Goal: Task Accomplishment & Management: Manage account settings

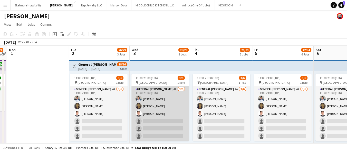
click at [143, 88] on app-card-role "General [PERSON_NAME] 4A [DATE] 11:00-21:00 (10h) [PERSON_NAME] [PERSON_NAME] […" at bounding box center [159, 113] width 57 height 55
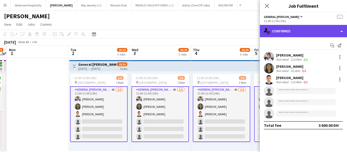
click at [289, 32] on div "single-neutral-actions-check-2 Confirmed" at bounding box center [302, 31] width 87 height 12
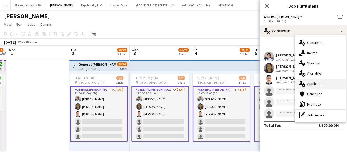
click at [308, 83] on span "Applicants" at bounding box center [315, 83] width 16 height 5
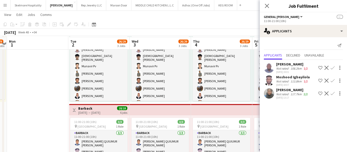
scroll to position [142, 0]
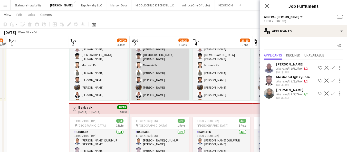
click at [159, 87] on app-card-role "Runner 20/20 11:00-21:00 (10h) Sultan Sultan [PERSON_NAME] Munavir Pv [PERSON_N…" at bounding box center [159, 117] width 57 height 163
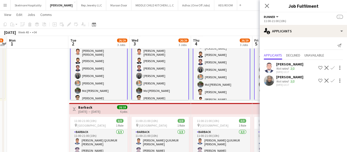
scroll to position [67, 0]
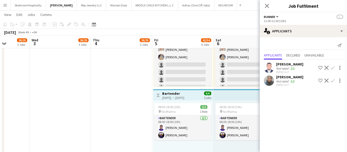
drag, startPoint x: 187, startPoint y: 103, endPoint x: 87, endPoint y: 107, distance: 100.1
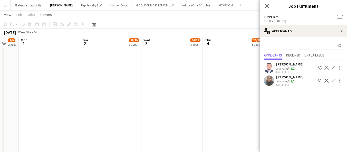
drag, startPoint x: 85, startPoint y: 108, endPoint x: 196, endPoint y: 118, distance: 112.0
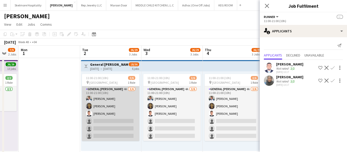
click at [119, 110] on app-card-role "General [PERSON_NAME] 4A [DATE] 11:00-21:00 (10h) [PERSON_NAME] [PERSON_NAME] […" at bounding box center [110, 113] width 57 height 55
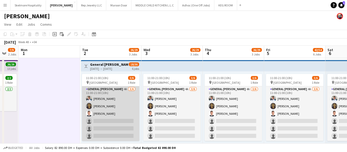
click at [111, 128] on app-card-role "General [PERSON_NAME] 4A [DATE] 11:00-21:00 (10h) [PERSON_NAME] [PERSON_NAME] […" at bounding box center [110, 113] width 57 height 55
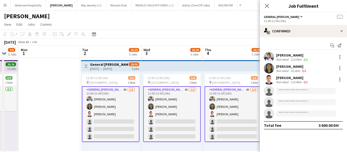
click at [68, 35] on div "Add job Add linked Job Edit Edit linked Job Applicants" at bounding box center [66, 34] width 39 height 6
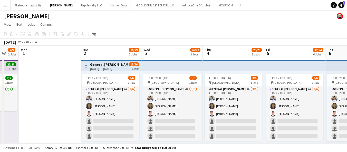
click at [103, 73] on div "11:00-21:00 (10h) 3/6 pin Yas Marina Circuit 1 Role General [PERSON_NAME] 4A [D…" at bounding box center [111, 110] width 60 height 79
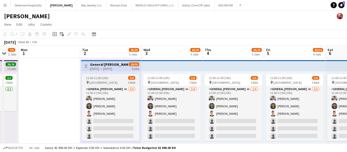
click at [102, 82] on span "[GEOGRAPHIC_DATA]" at bounding box center [103, 83] width 28 height 4
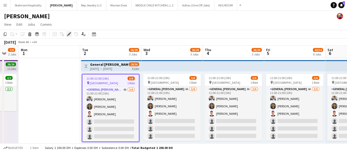
click at [69, 35] on icon "Edit" at bounding box center [69, 34] width 4 height 4
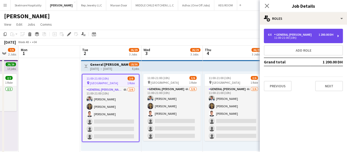
click at [299, 34] on div "General [PERSON_NAME]" at bounding box center [293, 35] width 39 height 4
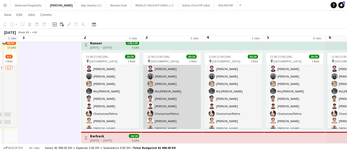
scroll to position [114, 0]
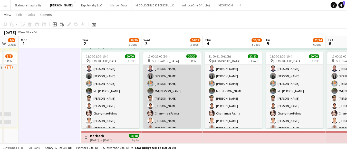
click at [158, 113] on app-card-role "Runner 20/20 11:00-21:00 (10h) Sultan Sultan [PERSON_NAME] Munavir Pv [PERSON_N…" at bounding box center [171, 51] width 57 height 163
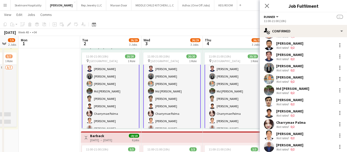
scroll to position [139, 0]
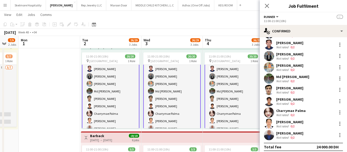
click at [273, 96] on app-user-avatar at bounding box center [269, 101] width 10 height 10
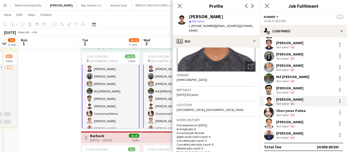
scroll to position [0, 0]
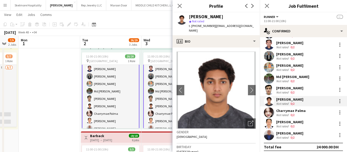
click at [247, 144] on div "Birthday [DEMOGRAPHIC_DATA] (18 years)" at bounding box center [215, 150] width 79 height 15
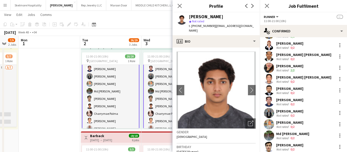
scroll to position [111, 0]
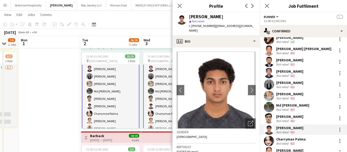
click at [296, 103] on div "Md [PERSON_NAME]" at bounding box center [292, 105] width 33 height 5
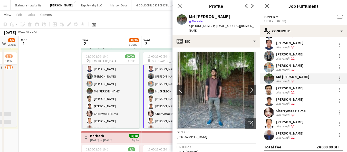
scroll to position [82, 0]
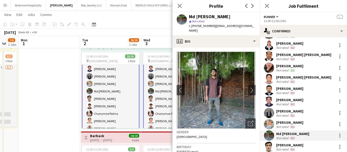
click at [284, 64] on div "[PERSON_NAME]" at bounding box center [289, 66] width 27 height 5
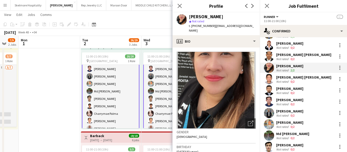
click at [207, 25] on span "t. [PHONE_NUMBER]" at bounding box center [202, 26] width 27 height 4
copy span "971501236043"
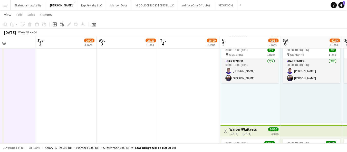
scroll to position [0, 188]
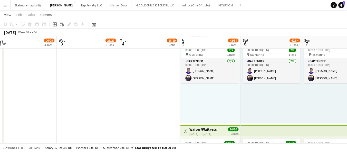
drag, startPoint x: 252, startPoint y: 106, endPoint x: 168, endPoint y: 109, distance: 83.9
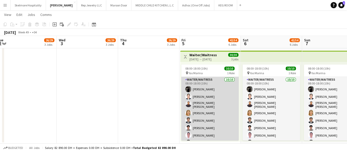
scroll to position [16, 0]
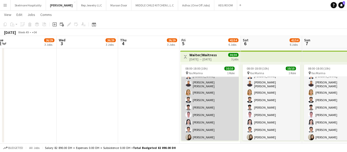
click at [214, 100] on app-card-role "Waiter/Waitress [DATE] 08:00-18:00 (10h) [PERSON_NAME] [PERSON_NAME] [PERSON_NA…" at bounding box center [209, 99] width 57 height 86
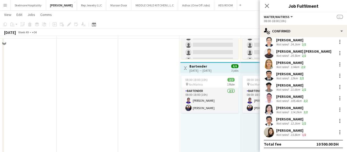
scroll to position [359, 0]
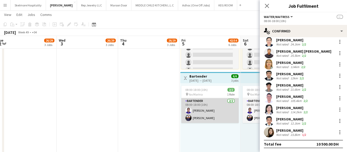
click at [195, 106] on app-card-role "Bartender [DATE] 08:00-18:00 (10h) [PERSON_NAME] [PERSON_NAME]" at bounding box center [209, 110] width 57 height 25
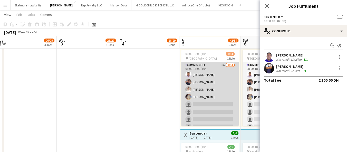
click at [199, 98] on app-card-role "Commis Chef 8A [DATE] 08:00-18:00 (10h) [PERSON_NAME] Echebe [PERSON_NAME] [PER…" at bounding box center [209, 115] width 57 height 107
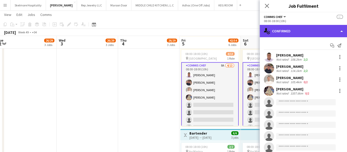
click at [293, 29] on div "single-neutral-actions-check-2 Confirmed" at bounding box center [302, 31] width 87 height 12
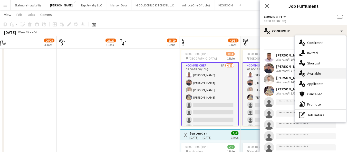
click at [303, 70] on icon "single-neutral-actions-upload" at bounding box center [302, 73] width 6 height 6
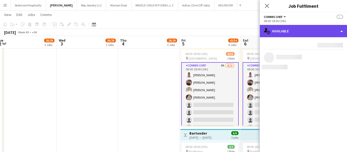
click at [293, 30] on div "single-neutral-actions-upload Available" at bounding box center [302, 31] width 87 height 12
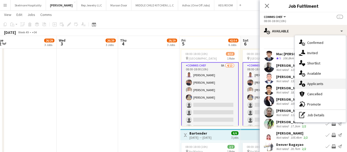
click at [313, 85] on span "Applicants" at bounding box center [315, 83] width 16 height 5
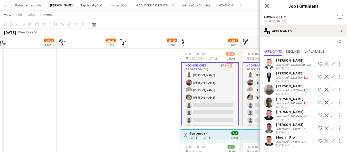
click at [285, 139] on div "Not rated" at bounding box center [282, 141] width 13 height 4
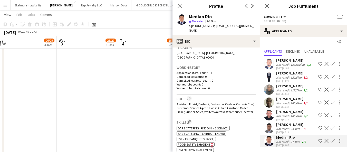
click at [330, 139] on app-icon "Confirm" at bounding box center [332, 141] width 4 height 4
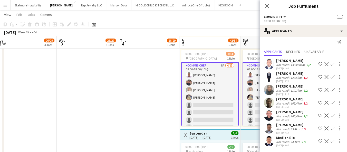
click at [330, 142] on app-icon "Confirm" at bounding box center [332, 141] width 4 height 4
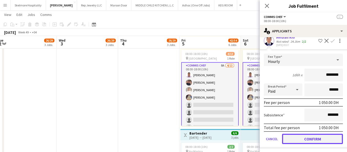
click at [307, 139] on button "Confirm" at bounding box center [312, 139] width 61 height 10
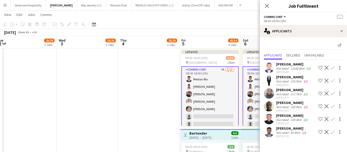
click at [152, 99] on app-date-cell "11:00-21:00 (10h) 3/6 pin Yas Marina Circuit 1 Role General [PERSON_NAME] 4A [D…" at bounding box center [148, 34] width 61 height 559
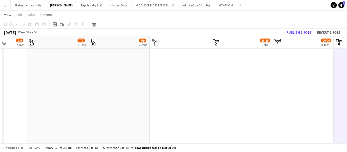
drag, startPoint x: 139, startPoint y: 99, endPoint x: 350, endPoint y: 85, distance: 211.2
click at [346, 85] on html "Menu Boards Boards Boards All jobs Status Workforce Workforce My Workforce Recr…" at bounding box center [173, 10] width 347 height 625
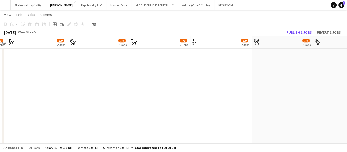
drag, startPoint x: 117, startPoint y: 91, endPoint x: 350, endPoint y: 86, distance: 233.6
click at [346, 86] on html "Menu Boards Boards Boards All jobs Status Workforce Workforce My Workforce Recr…" at bounding box center [173, 10] width 347 height 625
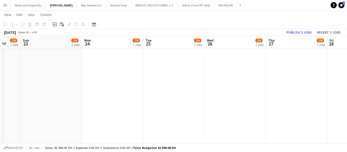
drag, startPoint x: 132, startPoint y: 93, endPoint x: 330, endPoint y: 90, distance: 198.2
click at [330, 90] on app-calendar-viewport "Thu 20 7/9 2 Jobs Fri 21 7/9 2 Jobs Sat 22 7/9 2 Jobs Sun 23 7/9 2 Jobs Mon 24 …" at bounding box center [173, 16] width 347 height 596
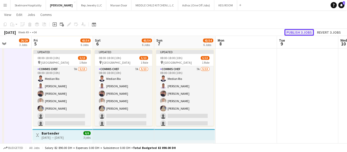
click at [292, 33] on button "Publish 3 jobs" at bounding box center [298, 32] width 29 height 7
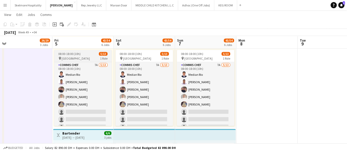
click at [79, 57] on span "[GEOGRAPHIC_DATA]" at bounding box center [76, 58] width 28 height 4
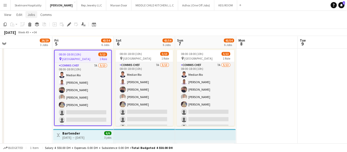
click at [32, 14] on span "Jobs" at bounding box center [31, 14] width 8 height 5
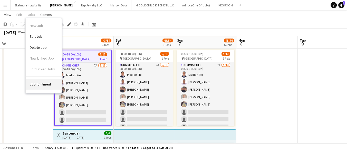
scroll to position [24, 0]
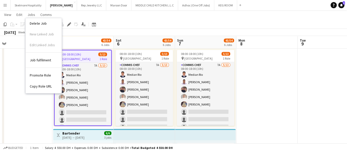
click at [38, 78] on link "Promote Role" at bounding box center [44, 75] width 36 height 11
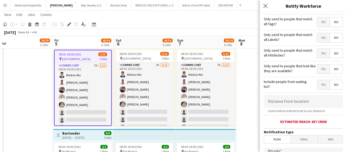
scroll to position [0, 0]
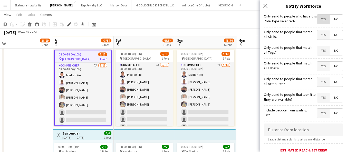
click at [317, 19] on span "Yes" at bounding box center [323, 19] width 13 height 9
click at [317, 34] on span "Yes" at bounding box center [323, 34] width 13 height 9
click at [321, 50] on span "Yes" at bounding box center [323, 50] width 13 height 9
click at [335, 51] on span "No" at bounding box center [336, 50] width 13 height 9
click at [317, 80] on span "Yes" at bounding box center [323, 81] width 13 height 9
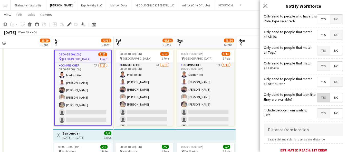
click at [318, 96] on span "Yes" at bounding box center [323, 97] width 13 height 9
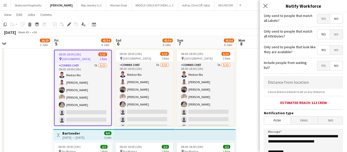
scroll to position [85, 0]
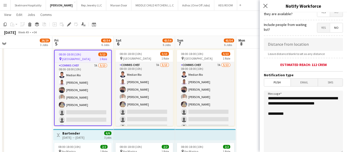
click at [298, 114] on textarea "**********" at bounding box center [303, 122] width 79 height 63
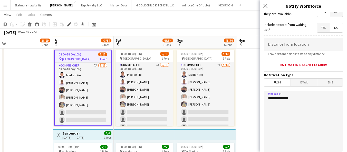
paste textarea "**********"
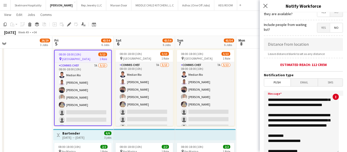
scroll to position [29, 0]
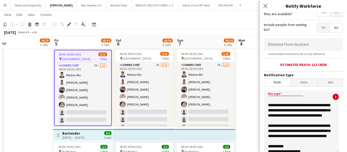
drag, startPoint x: 301, startPoint y: 126, endPoint x: 261, endPoint y: 107, distance: 44.5
click at [261, 107] on form "**********" at bounding box center [302, 62] width 87 height 270
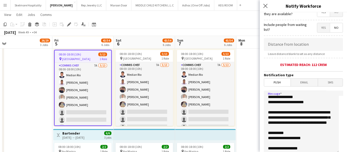
scroll to position [32, 0]
click at [310, 146] on textarea "**********" at bounding box center [301, 122] width 75 height 63
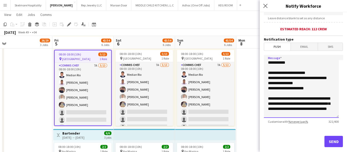
scroll to position [128, 0]
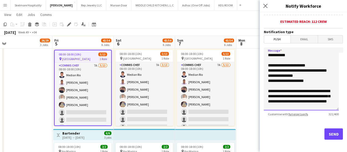
type textarea "**********"
click at [324, 134] on button "Send" at bounding box center [333, 133] width 18 height 11
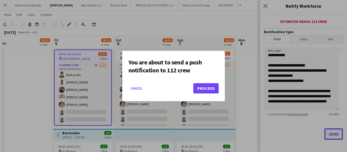
scroll to position [0, 0]
click at [324, 72] on div at bounding box center [173, 76] width 347 height 152
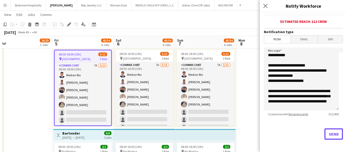
copy body "Skelmore Hospitality Close [PERSON_NAME] Close Rep Jewelry LLC Close Maroon Doo…"
click at [311, 100] on textarea "**********" at bounding box center [301, 78] width 75 height 63
click at [324, 131] on button "Send" at bounding box center [333, 133] width 18 height 11
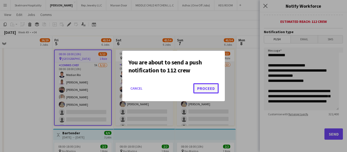
click at [204, 87] on button "Proceed" at bounding box center [205, 88] width 25 height 10
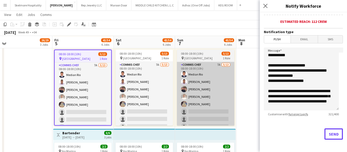
scroll to position [302, 0]
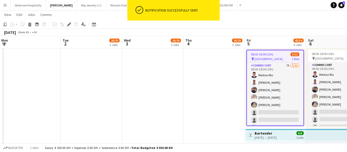
drag, startPoint x: 13, startPoint y: 93, endPoint x: 264, endPoint y: 89, distance: 251.1
click at [265, 89] on app-calendar-viewport "Sat 29 7/9 2 Jobs Sun 30 7/9 2 Jobs Mon 1 Tue 2 26/29 3 Jobs Wed 3 26/29 3 Jobs…" at bounding box center [173, 16] width 347 height 596
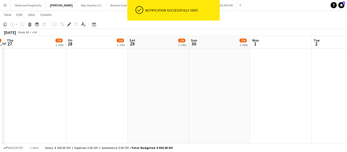
drag, startPoint x: 56, startPoint y: 98, endPoint x: 106, endPoint y: 95, distance: 50.1
click at [246, 89] on app-calendar-viewport "Tue 25 7/9 2 Jobs Wed 26 7/9 2 Jobs Thu 27 7/9 2 Jobs Fri 28 7/9 2 Jobs Sat 29 …" at bounding box center [173, 16] width 347 height 596
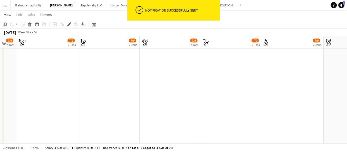
drag, startPoint x: 51, startPoint y: 96, endPoint x: 248, endPoint y: 94, distance: 196.4
click at [248, 94] on app-calendar-viewport "Sat 22 7/9 2 Jobs Sun 23 7/9 2 Jobs Mon 24 7/9 2 Jobs Tue 25 7/9 2 Jobs Wed 26 …" at bounding box center [173, 16] width 347 height 596
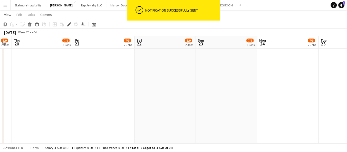
scroll to position [0, 103]
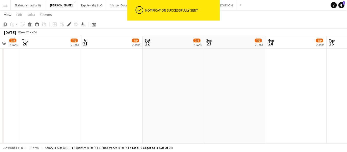
drag, startPoint x: 16, startPoint y: 98, endPoint x: 265, endPoint y: 85, distance: 248.6
click at [265, 85] on app-calendar-viewport "Tue 18 7/9 2 Jobs Wed 19 7/9 2 Jobs Thu 20 7/9 2 Jobs Fri 21 7/9 2 Jobs Sat 22 …" at bounding box center [173, 16] width 347 height 596
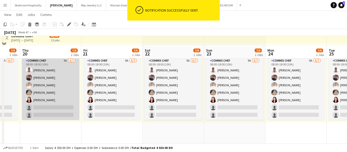
scroll to position [46, 0]
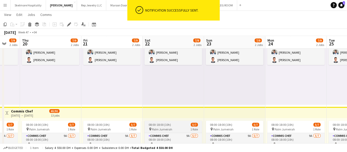
click at [168, 123] on span "08:00-18:00 (10h)" at bounding box center [159, 125] width 22 height 4
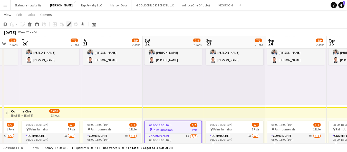
click at [67, 27] on div "Edit" at bounding box center [69, 24] width 6 height 6
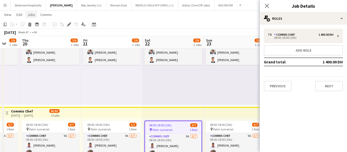
click at [32, 14] on span "Jobs" at bounding box center [31, 14] width 8 height 5
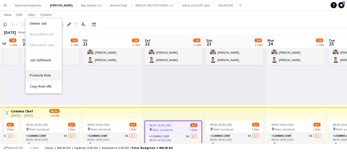
click at [40, 76] on span "Promote Role" at bounding box center [40, 75] width 21 height 5
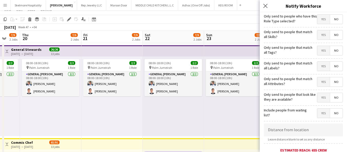
scroll to position [0, 0]
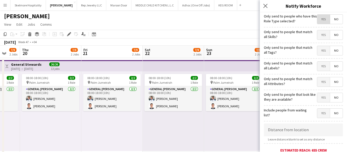
click at [319, 18] on span "Yes" at bounding box center [323, 19] width 13 height 9
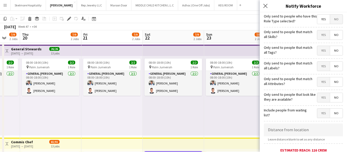
scroll to position [28, 0]
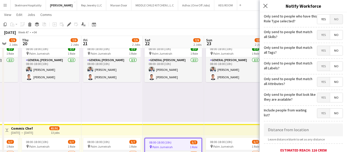
click at [321, 34] on span "Yes" at bounding box center [323, 34] width 13 height 9
click at [319, 51] on span "Yes" at bounding box center [323, 50] width 13 height 9
click at [330, 50] on span "No" at bounding box center [336, 50] width 13 height 9
click at [320, 96] on span "Yes" at bounding box center [323, 97] width 13 height 9
click at [318, 79] on span "Yes" at bounding box center [323, 81] width 13 height 9
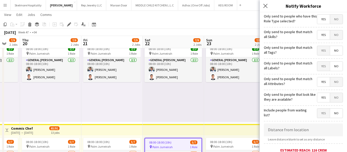
click at [318, 79] on span "Yes" at bounding box center [323, 81] width 13 height 9
click at [335, 81] on span "No" at bounding box center [336, 81] width 13 height 9
click at [317, 67] on span "Yes" at bounding box center [323, 66] width 13 height 9
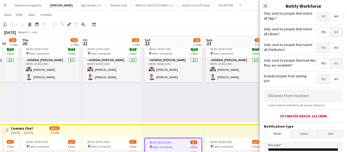
scroll to position [114, 0]
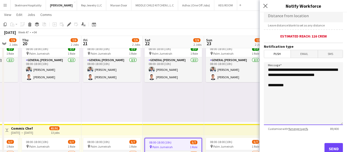
click at [296, 106] on textarea "**********" at bounding box center [303, 93] width 79 height 63
paste textarea "**********"
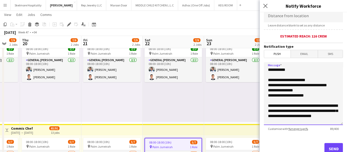
scroll to position [35, 0]
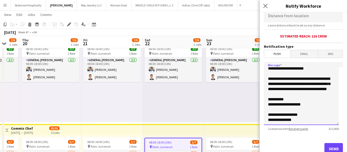
type textarea "**********"
click at [324, 143] on button "Send" at bounding box center [333, 148] width 18 height 11
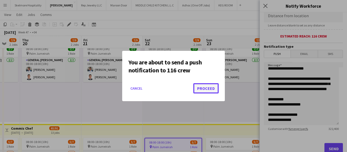
click at [210, 91] on button "Proceed" at bounding box center [205, 88] width 25 height 10
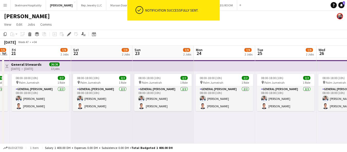
drag, startPoint x: 220, startPoint y: 105, endPoint x: 29, endPoint y: 97, distance: 191.0
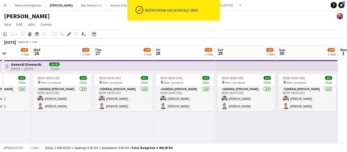
scroll to position [95, 0]
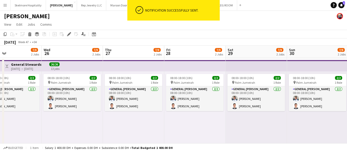
drag, startPoint x: 238, startPoint y: 105, endPoint x: 41, endPoint y: 102, distance: 197.7
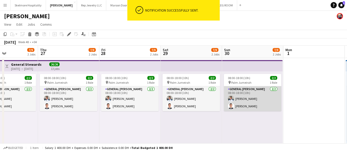
click at [237, 103] on app-card-role "General [PERSON_NAME] [DATE] 08:00-18:00 (10h) [PERSON_NAME] [PERSON_NAME]" at bounding box center [252, 98] width 57 height 25
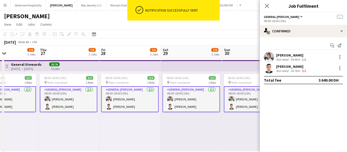
drag, startPoint x: 314, startPoint y: 115, endPoint x: 165, endPoint y: 117, distance: 149.0
click at [193, 125] on div "08:00-18:00 (10h) 2/2 pin Palm Jumeirah 1 Role General [PERSON_NAME] [DATE] 08:…" at bounding box center [191, 110] width 61 height 79
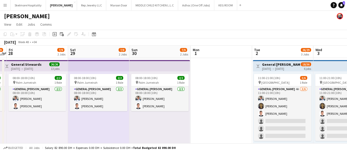
drag, startPoint x: 255, startPoint y: 121, endPoint x: 40, endPoint y: 121, distance: 215.1
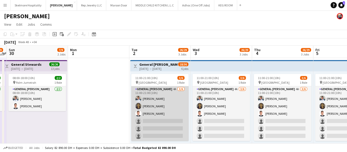
click at [162, 118] on app-card-role "General [PERSON_NAME] 4A [DATE] 11:00-21:00 (10h) [PERSON_NAME] [PERSON_NAME] […" at bounding box center [159, 113] width 57 height 55
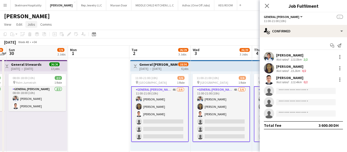
click at [34, 26] on span "Jobs" at bounding box center [31, 24] width 8 height 5
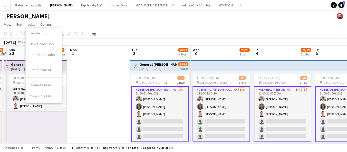
click at [146, 111] on app-card-role "General [PERSON_NAME] 4A [DATE] 11:00-21:00 (10h) [PERSON_NAME] [PERSON_NAME] […" at bounding box center [159, 114] width 57 height 56
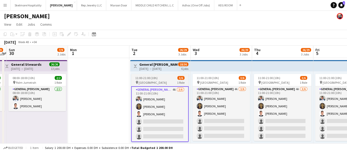
click at [151, 82] on span "[GEOGRAPHIC_DATA]" at bounding box center [152, 83] width 28 height 4
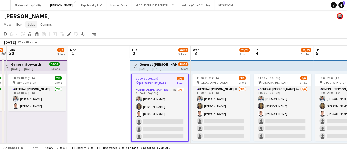
click at [29, 23] on span "Jobs" at bounding box center [31, 24] width 8 height 5
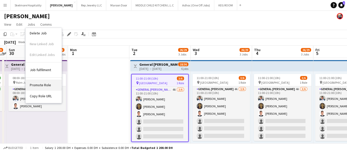
click at [44, 87] on span "Promote Role" at bounding box center [40, 85] width 21 height 5
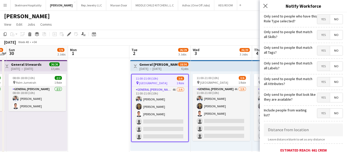
click at [318, 18] on span "Yes" at bounding box center [323, 19] width 13 height 9
click at [334, 18] on span "No" at bounding box center [336, 19] width 13 height 9
click at [319, 20] on span "Yes" at bounding box center [323, 19] width 13 height 9
click at [317, 36] on span "Yes" at bounding box center [323, 34] width 13 height 9
click at [319, 51] on span "Yes" at bounding box center [323, 50] width 13 height 9
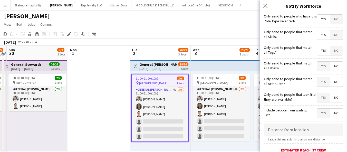
click at [319, 96] on span "Yes" at bounding box center [323, 97] width 13 height 9
click at [331, 53] on span "No" at bounding box center [336, 50] width 13 height 9
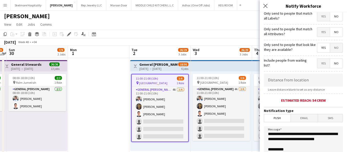
scroll to position [57, 0]
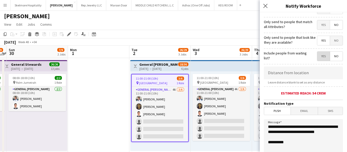
click at [317, 57] on span "Yes" at bounding box center [323, 56] width 13 height 9
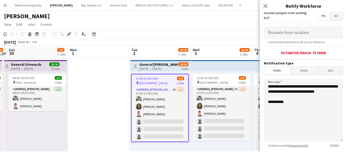
scroll to position [128, 0]
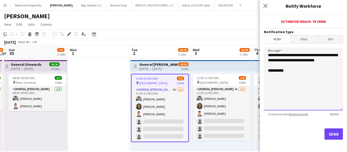
click at [298, 93] on textarea "**********" at bounding box center [303, 78] width 79 height 63
paste textarea "**********"
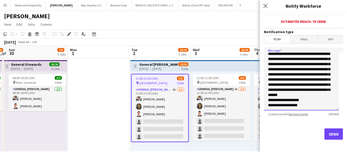
scroll to position [16, 0]
drag, startPoint x: 308, startPoint y: 105, endPoint x: 275, endPoint y: 105, distance: 32.3
click at [275, 105] on textarea "**********" at bounding box center [301, 78] width 75 height 63
drag, startPoint x: 284, startPoint y: 72, endPoint x: 289, endPoint y: 77, distance: 6.9
click at [289, 77] on textarea "**********" at bounding box center [301, 78] width 75 height 63
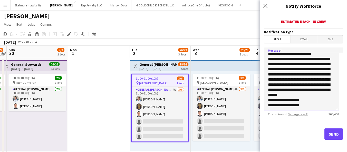
scroll to position [0, 0]
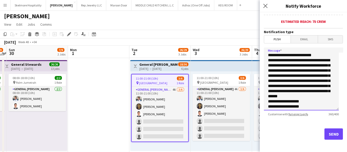
drag, startPoint x: 311, startPoint y: 58, endPoint x: 285, endPoint y: 57, distance: 25.9
click at [285, 57] on textarea "**********" at bounding box center [301, 78] width 75 height 63
click at [268, 68] on textarea "**********" at bounding box center [301, 78] width 75 height 63
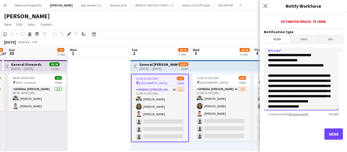
click at [316, 63] on textarea "**********" at bounding box center [301, 78] width 75 height 63
click at [330, 95] on textarea "**********" at bounding box center [301, 78] width 75 height 63
click at [330, 91] on textarea "**********" at bounding box center [301, 78] width 75 height 63
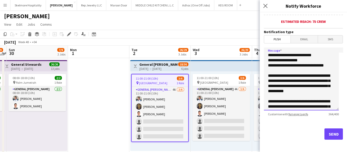
scroll to position [16, 0]
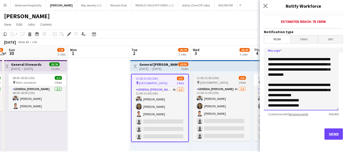
drag, startPoint x: 328, startPoint y: 88, endPoint x: 249, endPoint y: 82, distance: 79.2
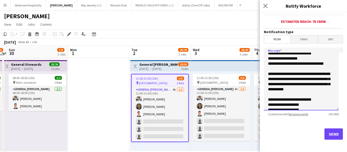
scroll to position [0, 0]
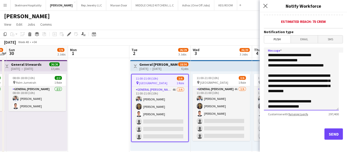
click at [308, 67] on textarea "**********" at bounding box center [301, 78] width 75 height 63
paste textarea "**********"
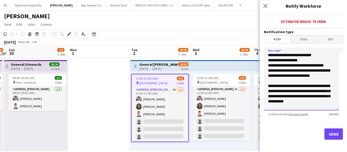
click at [332, 64] on textarea "**********" at bounding box center [301, 78] width 75 height 63
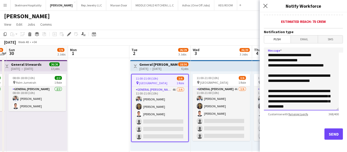
type textarea "**********"
click at [328, 133] on button "Send" at bounding box center [333, 133] width 18 height 11
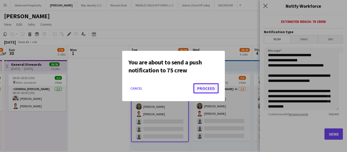
click at [202, 87] on button "Proceed" at bounding box center [205, 88] width 25 height 10
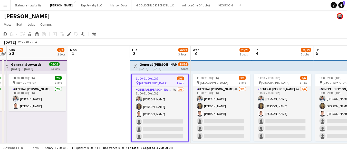
click at [266, 26] on app-page-menu "View Day view expanded Day view collapsed Month view Date picker Jump to [DATE]…" at bounding box center [173, 25] width 347 height 10
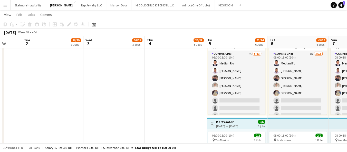
scroll to position [0, 223]
drag, startPoint x: 187, startPoint y: 109, endPoint x: 80, endPoint y: 110, distance: 107.4
click at [80, 110] on app-calendar-viewport "Fri 28 7/9 2 Jobs Sat 29 7/9 2 Jobs Sun 30 7/9 2 Jobs Mon 1 Tue 2 26/29 3 Jobs …" at bounding box center [173, 5] width 347 height 596
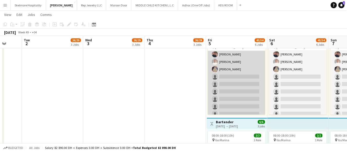
scroll to position [43, 0]
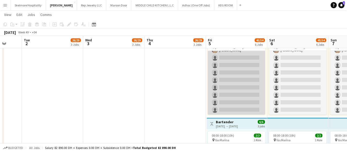
click at [215, 87] on app-card-role "Commis Chef 7A [DATE] 08:00-18:00 (10h) Median Rio [PERSON_NAME] [PERSON_NAME] …" at bounding box center [235, 61] width 57 height 107
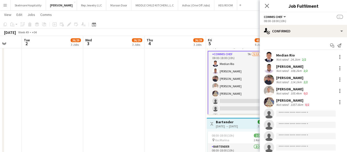
scroll to position [0, 0]
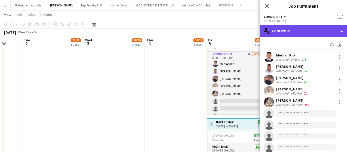
click at [294, 31] on div "single-neutral-actions-check-2 Confirmed" at bounding box center [302, 31] width 87 height 12
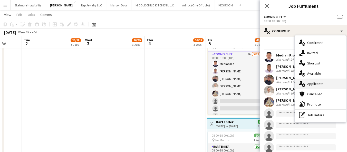
click at [309, 84] on span "Applicants" at bounding box center [315, 83] width 16 height 5
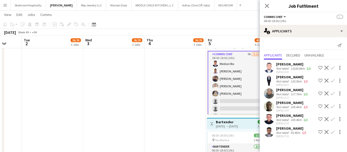
click at [284, 119] on div "Not rated" at bounding box center [282, 120] width 13 height 4
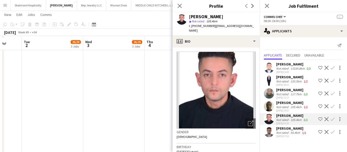
scroll to position [399, 0]
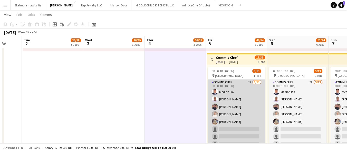
scroll to position [43, 0]
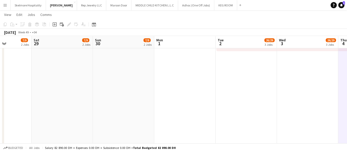
drag, startPoint x: 128, startPoint y: 114, endPoint x: 318, endPoint y: 103, distance: 190.1
click at [322, 103] on app-calendar-viewport "Wed 26 7/9 2 Jobs Thu 27 7/9 2 Jobs Fri 28 7/9 2 Jobs Sat 29 7/9 2 Jobs Sun 30 …" at bounding box center [173, 33] width 347 height 596
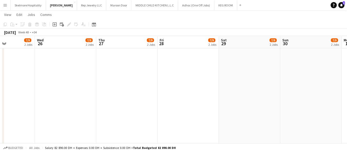
drag, startPoint x: 137, startPoint y: 101, endPoint x: 324, endPoint y: 97, distance: 187.2
click at [324, 97] on app-calendar-viewport "Sun 23 7/9 2 Jobs Mon 24 7/9 2 Jobs Tue 25 7/9 2 Jobs Wed 26 7/9 2 Jobs Thu 27 …" at bounding box center [173, 33] width 347 height 596
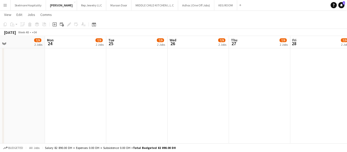
drag, startPoint x: 152, startPoint y: 101, endPoint x: 289, endPoint y: 109, distance: 136.9
click at [289, 109] on app-calendar-viewport "Fri 21 7/9 2 Jobs Sat 22 7/9 2 Jobs Sun 23 7/9 2 Jobs Mon 24 7/9 2 Jobs Tue 25 …" at bounding box center [173, 33] width 347 height 596
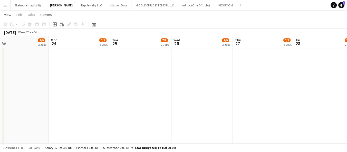
click at [262, 88] on app-date-cell "08:00-18:00 (10h) 2/2 pin Palm Jumeirah 1 Role General [PERSON_NAME] [DATE] 08:…" at bounding box center [263, 52] width 61 height 559
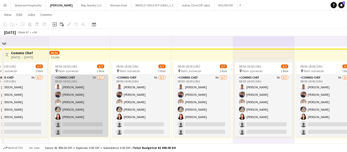
scroll to position [114, 0]
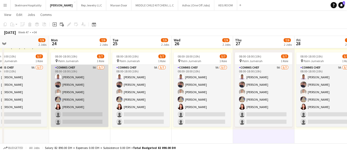
click at [82, 95] on app-card-role "Commis Chef 9A [DATE] 08:00-18:00 (10h) [PERSON_NAME] Echebe [PERSON_NAME] [PER…" at bounding box center [79, 96] width 57 height 62
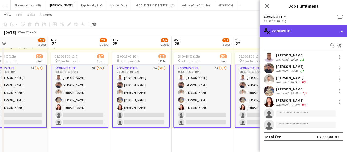
click at [287, 31] on div "single-neutral-actions-check-2 Confirmed" at bounding box center [302, 31] width 87 height 12
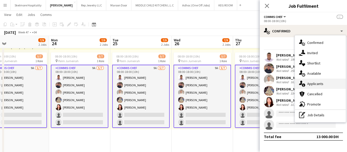
click at [308, 81] on span "Applicants" at bounding box center [315, 83] width 16 height 5
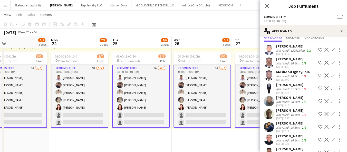
scroll to position [29, 0]
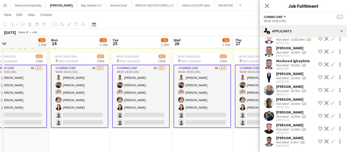
click at [283, 116] on div "Not rated" at bounding box center [282, 116] width 13 height 4
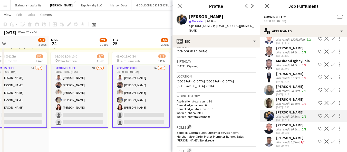
scroll to position [142, 0]
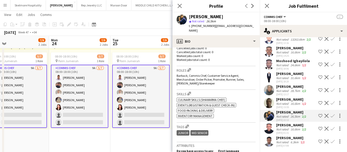
click at [206, 26] on span "t. [PHONE_NUMBER]" at bounding box center [202, 26] width 27 height 4
copy span "971562800385"
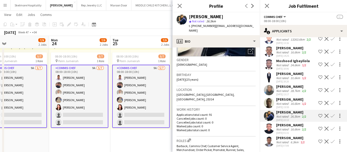
scroll to position [67, 0]
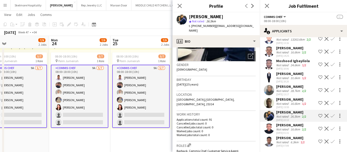
click at [330, 113] on button "Confirm" at bounding box center [332, 116] width 6 height 6
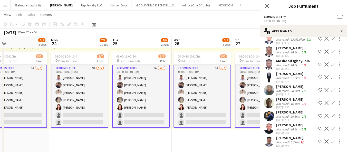
scroll to position [29, 0]
click at [330, 113] on button "Confirm" at bounding box center [332, 116] width 6 height 6
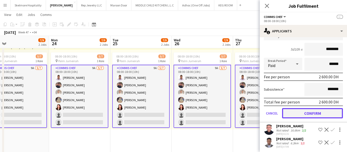
click at [318, 111] on button "Confirm" at bounding box center [312, 113] width 61 height 10
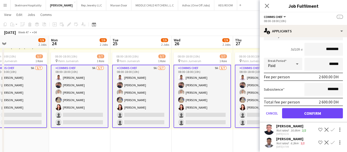
scroll to position [16, 0]
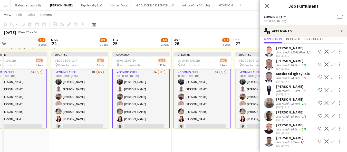
click at [330, 127] on app-icon "Confirm" at bounding box center [332, 128] width 4 height 4
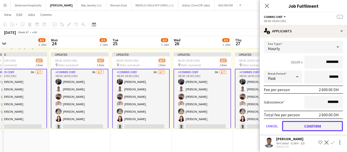
click at [306, 126] on button "Confirm" at bounding box center [312, 126] width 61 height 10
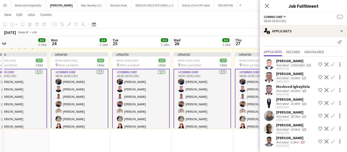
scroll to position [3, 0]
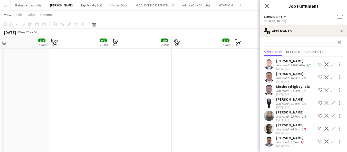
click at [205, 116] on app-date-cell "08:00-18:00 (10h) 2/2 pin Palm Jumeirah 1 Role General [PERSON_NAME] [DATE] 08:…" at bounding box center [202, 137] width 61 height 559
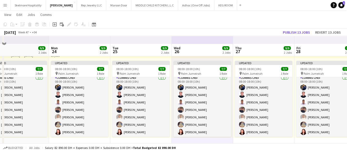
scroll to position [114, 0]
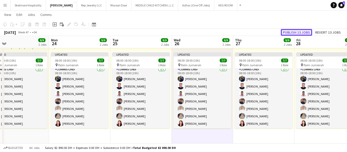
click at [290, 32] on button "Publish 13 jobs" at bounding box center [296, 32] width 31 height 7
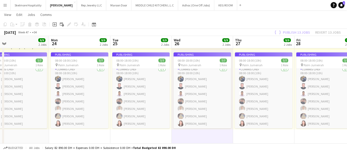
scroll to position [0, 0]
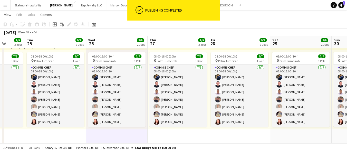
drag, startPoint x: 318, startPoint y: 138, endPoint x: 233, endPoint y: 138, distance: 85.4
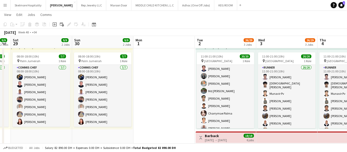
drag, startPoint x: 294, startPoint y: 140, endPoint x: 35, endPoint y: 125, distance: 259.6
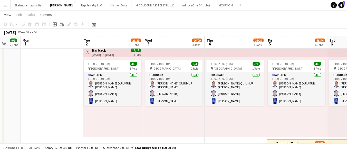
drag, startPoint x: 180, startPoint y: 104, endPoint x: 67, endPoint y: 96, distance: 112.9
click at [67, 96] on app-calendar-viewport "Thu 27 9/9 2 Jobs Fri 28 9/9 2 Jobs Sat 29 9/9 2 Jobs Sun 30 9/9 2 Jobs Mon 1 T…" at bounding box center [173, 119] width 347 height 596
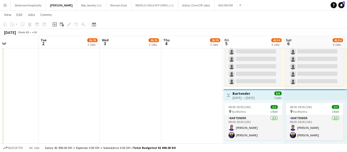
drag, startPoint x: 191, startPoint y: 103, endPoint x: 127, endPoint y: 105, distance: 63.6
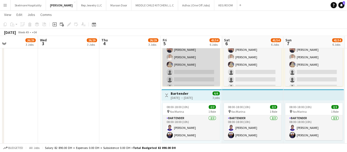
click at [203, 76] on app-card-role "Commis Chef 7A [DATE] 08:00-18:00 (10h) Median Rio [PERSON_NAME] [PERSON_NAME] …" at bounding box center [190, 75] width 57 height 107
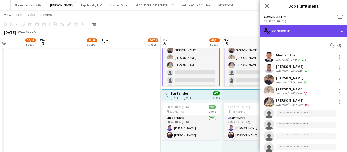
click at [306, 35] on div "single-neutral-actions-check-2 Confirmed" at bounding box center [302, 31] width 87 height 12
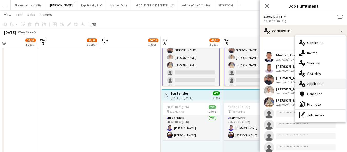
click at [317, 83] on span "Applicants" at bounding box center [315, 83] width 16 height 5
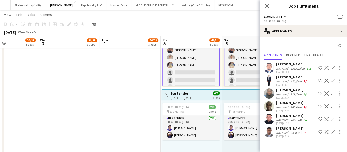
click at [334, 118] on app-icon "Confirm" at bounding box center [332, 119] width 4 height 4
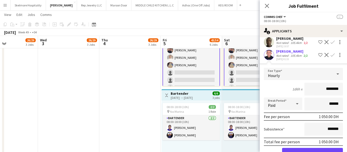
click at [305, 146] on form "Fee Type Hourly 1d6h x ******** Break Period Paid ****** Fee per person 1 050.0…" at bounding box center [302, 115] width 87 height 95
click at [305, 148] on button "Confirm" at bounding box center [312, 153] width 61 height 10
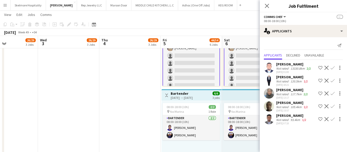
click at [187, 67] on app-card-role "Commis Chef 6A [DATE] 08:00-18:00 (10h) [PERSON_NAME] Median [PERSON_NAME] [PER…" at bounding box center [190, 52] width 57 height 108
click at [197, 76] on app-card-role "Commis Chef 6A [DATE] 08:00-18:00 (10h) [PERSON_NAME] Median [PERSON_NAME] [PER…" at bounding box center [190, 52] width 57 height 108
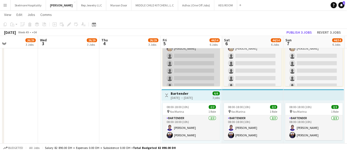
click at [183, 79] on app-card-role "Commis Chef 6A [DATE] 08:00-18:00 (10h) [PERSON_NAME] Median [PERSON_NAME] [PER…" at bounding box center [190, 52] width 57 height 107
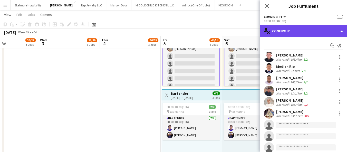
click at [297, 32] on div "single-neutral-actions-check-2 Confirmed" at bounding box center [302, 31] width 87 height 12
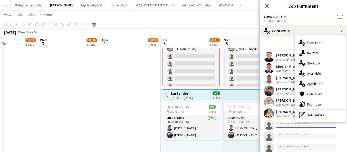
click at [284, 125] on input at bounding box center [305, 125] width 59 height 6
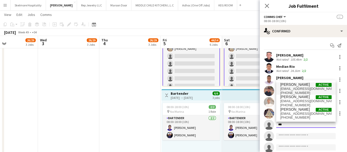
type input "***"
click at [297, 90] on span "[EMAIL_ADDRESS][DOMAIN_NAME]" at bounding box center [305, 89] width 51 height 4
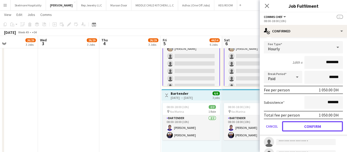
click at [305, 127] on button "Confirm" at bounding box center [312, 126] width 61 height 10
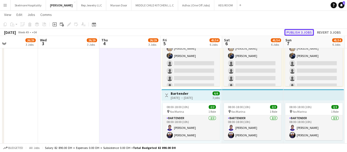
click at [301, 31] on button "Publish 3 jobs" at bounding box center [298, 32] width 29 height 7
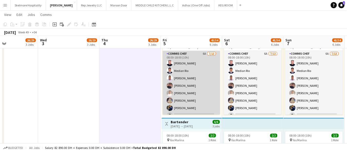
scroll to position [43, 0]
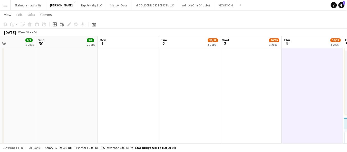
drag, startPoint x: 77, startPoint y: 93, endPoint x: 299, endPoint y: 78, distance: 222.6
click at [299, 78] on app-calendar-viewport "Thu 27 9/9 2 Jobs Fri 28 9/9 2 Jobs Sat 29 9/9 2 Jobs Sun 30 9/9 2 Jobs Mon 1 T…" at bounding box center [173, 5] width 347 height 596
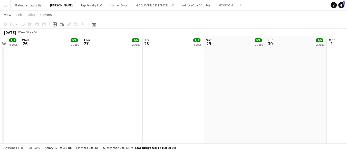
drag, startPoint x: 54, startPoint y: 99, endPoint x: 206, endPoint y: 108, distance: 152.1
click at [233, 112] on app-calendar-viewport "Mon 24 9/9 2 Jobs Tue 25 9/9 2 Jobs Wed 26 9/9 2 Jobs Thu 27 9/9 2 Jobs Fri 28 …" at bounding box center [173, 5] width 347 height 596
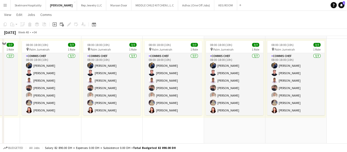
scroll to position [142, 0]
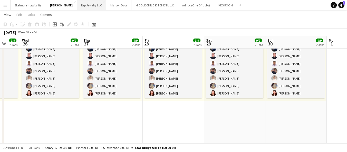
click at [77, 6] on button "Rep Jewelry LLC Close" at bounding box center [91, 5] width 29 height 10
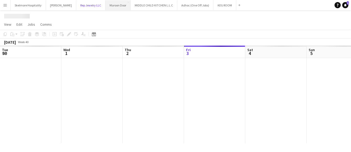
scroll to position [0, 122]
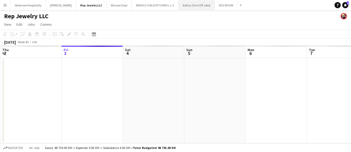
click at [178, 3] on button "Adhoc (One Off Jobs) Close" at bounding box center [196, 5] width 36 height 10
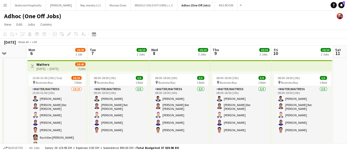
scroll to position [0, 165]
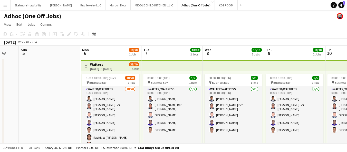
drag, startPoint x: 238, startPoint y: 103, endPoint x: 73, endPoint y: 91, distance: 165.8
click at [73, 91] on app-calendar-viewport "Thu 2 3/3 1 Job Fri 3 Sat 4 Sun 5 Mon 6 18/20 1 Job Tue 7 10/10 2 Jobs Wed 8 10…" at bounding box center [173, 146] width 347 height 200
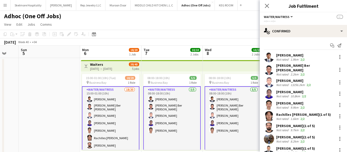
click at [285, 79] on div "[PERSON_NAME]" at bounding box center [294, 80] width 36 height 5
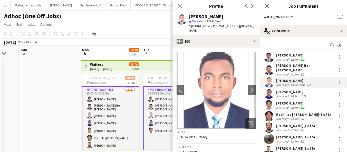
click at [195, 27] on span "t. [PHONE_NUMBER]" at bounding box center [202, 26] width 27 height 4
copy span "971564730354"
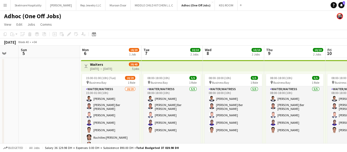
click at [57, 99] on app-date-cell at bounding box center [49, 152] width 61 height 188
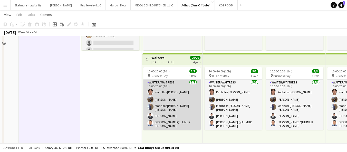
scroll to position [102, 0]
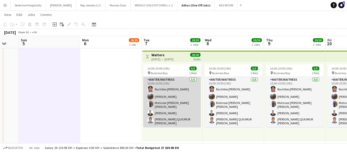
click at [156, 102] on app-card-role "Waiter/Waitress [DATE] 10:00-20:00 (10h) Rachilles [PERSON_NAME] [PERSON_NAME] …" at bounding box center [171, 102] width 57 height 50
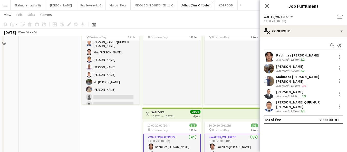
scroll to position [0, 0]
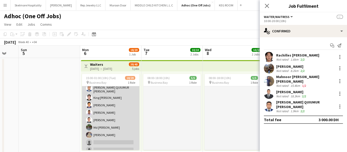
click at [104, 126] on app-card-role "Waiter/Waitress 18/20 15:00-01:00 (10h) [PERSON_NAME] [PERSON_NAME] Ber [PERSON…" at bounding box center [110, 72] width 57 height 165
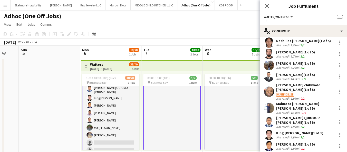
scroll to position [85, 0]
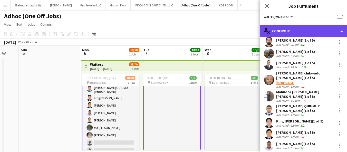
click at [285, 25] on div "single-neutral-actions-check-2 Confirmed" at bounding box center [302, 31] width 87 height 12
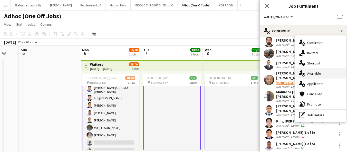
click at [313, 74] on span "Available" at bounding box center [314, 73] width 14 height 5
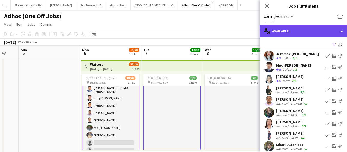
click at [299, 31] on div "single-neutral-actions-upload Available" at bounding box center [302, 31] width 87 height 12
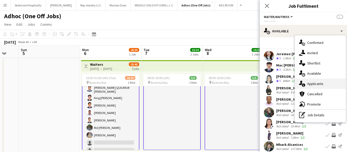
click at [307, 85] on span "Applicants" at bounding box center [315, 83] width 16 height 5
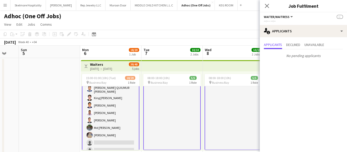
scroll to position [68, 0]
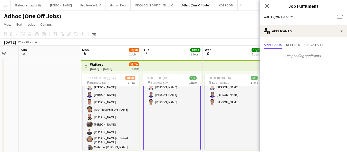
click at [19, 128] on app-date-cell at bounding box center [49, 152] width 61 height 188
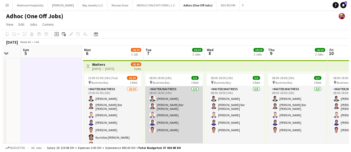
scroll to position [95, 0]
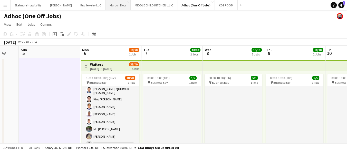
click at [105, 6] on button "Maroon Door Close" at bounding box center [117, 5] width 25 height 10
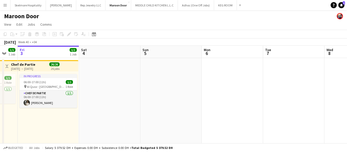
scroll to position [0, 168]
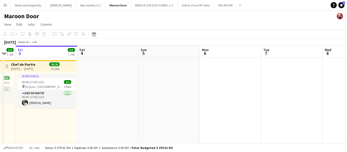
drag, startPoint x: 191, startPoint y: 103, endPoint x: 146, endPoint y: 99, distance: 45.5
click at [146, 99] on app-calendar-viewport "Tue 30 1/1 1 Job Wed 1 1/1 1 Job Thu 2 1/1 1 Job Fri 3 1/1 1 Job Sat 4 Sun 5 Mo…" at bounding box center [173, 141] width 347 height 191
click at [126, 95] on app-date-cell at bounding box center [107, 147] width 61 height 179
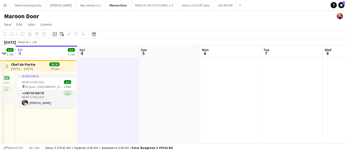
click at [31, 65] on h3 "Chef de Partie" at bounding box center [23, 64] width 24 height 5
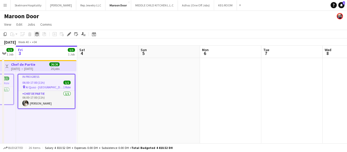
click at [36, 33] on icon at bounding box center [37, 33] width 4 height 2
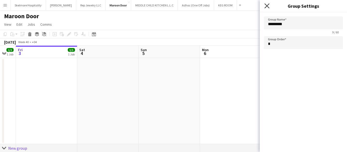
click at [266, 6] on icon at bounding box center [266, 5] width 5 height 5
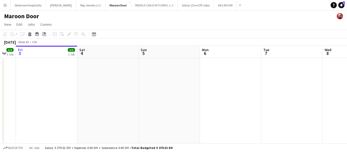
click at [56, 98] on app-date-cell at bounding box center [46, 101] width 61 height 86
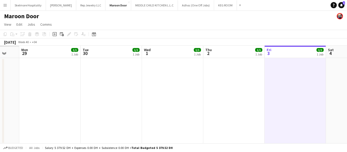
drag, startPoint x: 64, startPoint y: 107, endPoint x: 323, endPoint y: 86, distance: 259.3
click at [323, 86] on app-calendar-viewport "Sat 27 1/1 1 Job Sun 28 Mon 29 1/1 1 Job Tue 30 1/1 1 Job Wed 1 1/1 1 Job Thu 2…" at bounding box center [173, 146] width 347 height 201
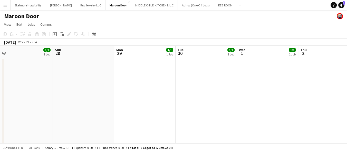
scroll to position [0, 162]
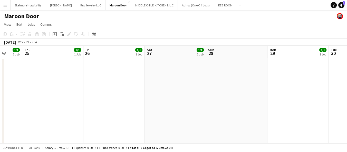
drag, startPoint x: 100, startPoint y: 86, endPoint x: 350, endPoint y: 75, distance: 250.8
click at [346, 75] on html "Menu Boards Boards Boards All jobs Status Workforce Workforce My Workforce Recr…" at bounding box center [173, 128] width 347 height 256
click at [5, 53] on app-icon "Expand/collapse" at bounding box center [4, 53] width 4 height 5
click at [5, 53] on app-icon "Expand/collapse" at bounding box center [3, 53] width 5 height 4
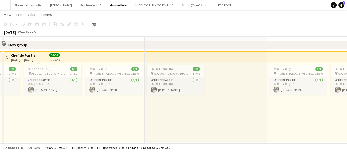
scroll to position [66, 0]
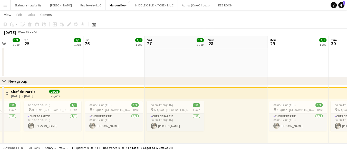
click at [8, 80] on div "New group" at bounding box center [17, 80] width 19 height 5
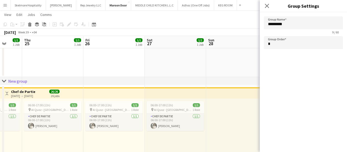
drag, startPoint x: 8, startPoint y: 80, endPoint x: 139, endPoint y: 74, distance: 130.9
click at [140, 72] on app-date-cell at bounding box center [113, 34] width 61 height 86
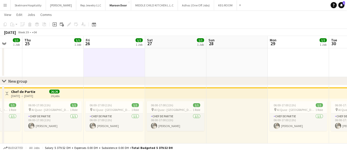
click at [22, 83] on div "New group" at bounding box center [17, 80] width 19 height 5
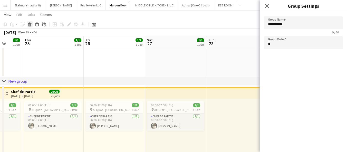
click at [30, 25] on icon at bounding box center [29, 25] width 3 height 3
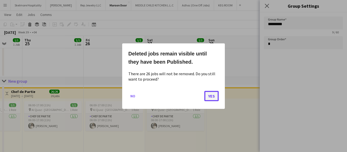
click at [212, 95] on button "Yes" at bounding box center [211, 96] width 14 height 10
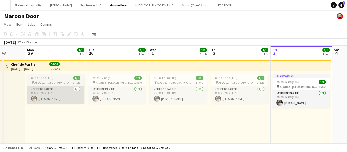
drag, startPoint x: 287, startPoint y: 101, endPoint x: 76, endPoint y: 92, distance: 211.2
click at [44, 92] on app-calendar-viewport "Thu 25 1/1 1 Job Fri 26 1/1 1 Job Sat 27 1/1 1 Job Sun 28 Mon 29 1/1 1 Job Tue …" at bounding box center [173, 141] width 347 height 191
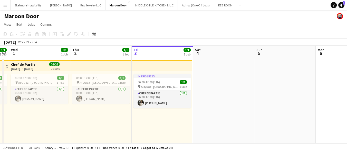
scroll to position [0, 186]
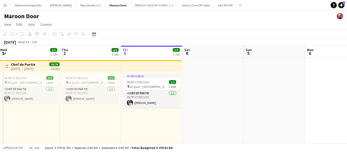
drag, startPoint x: 264, startPoint y: 97, endPoint x: 115, endPoint y: 94, distance: 148.5
click at [115, 94] on app-calendar-viewport "Sun 28 Mon 29 1/1 1 Job Tue 30 1/1 1 Job Wed 1 1/1 1 Job Thu 2 1/1 1 Job Fri 3 …" at bounding box center [173, 141] width 347 height 191
click at [78, 68] on app-top-bar at bounding box center [89, 65] width 61 height 11
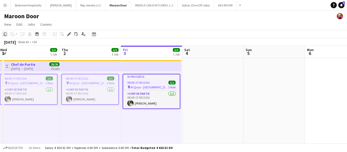
click at [4, 32] on icon at bounding box center [5, 34] width 3 height 4
click at [224, 79] on app-date-cell at bounding box center [212, 147] width 61 height 179
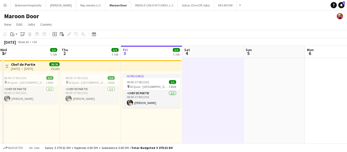
click at [268, 82] on app-date-cell at bounding box center [273, 147] width 61 height 179
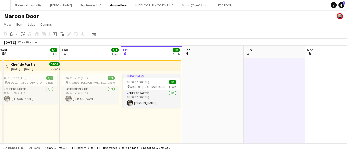
click at [214, 83] on app-date-cell at bounding box center [212, 147] width 61 height 179
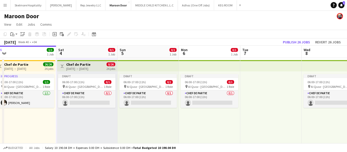
scroll to position [0, 123]
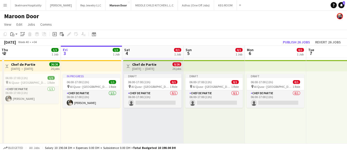
drag, startPoint x: 295, startPoint y: 125, endPoint x: 235, endPoint y: 105, distance: 63.1
click at [235, 105] on app-calendar-viewport "Tue 30 1/1 1 Job Wed 1 1/1 1 Job Thu 2 1/1 1 Job Fri 3 1/1 1 Job Sat 4 0/1 1 Jo…" at bounding box center [173, 141] width 347 height 191
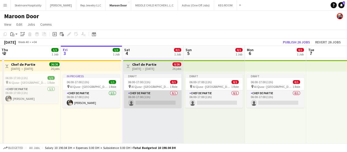
click at [152, 98] on app-card-role "Chef de Partie 0/1 06:00-17:00 (11h) single-neutral-actions" at bounding box center [152, 98] width 57 height 17
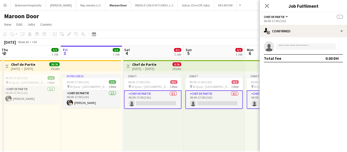
click at [124, 144] on div "Draft 06:00-17:00 (11h) 0/1 pin Al Quoz - Dubai 1 Role Chef de Partie 0/1 06:00…" at bounding box center [153, 110] width 60 height 79
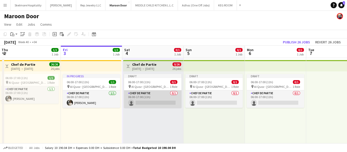
click at [141, 101] on app-card-role "Chef de Partie 0/1 06:00-17:00 (11h) single-neutral-actions" at bounding box center [152, 98] width 57 height 17
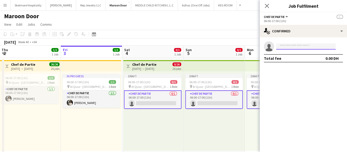
click at [293, 49] on input at bounding box center [305, 46] width 59 height 6
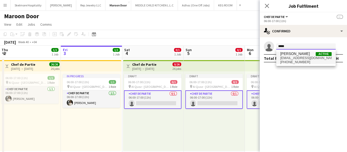
type input "*****"
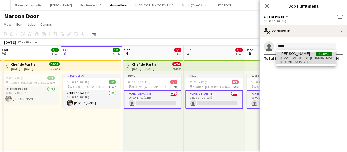
click at [294, 60] on span "[PHONE_NUMBER]" at bounding box center [305, 62] width 51 height 4
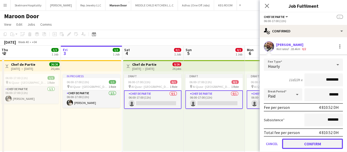
click at [311, 142] on button "Confirm" at bounding box center [312, 143] width 61 height 10
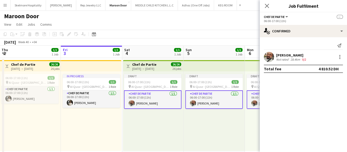
click at [213, 30] on app-toolbar "Copy Paste Paste Ctrl+V Paste with crew Ctrl+Shift+V Paste linked Job [GEOGRAPH…" at bounding box center [173, 34] width 347 height 9
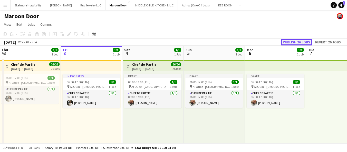
click at [300, 41] on button "Publish 26 jobs" at bounding box center [296, 42] width 31 height 7
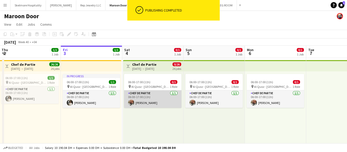
click at [142, 97] on app-card-role "Chef de Partie [DATE] 06:00-17:00 (11h) [PERSON_NAME]" at bounding box center [152, 98] width 57 height 17
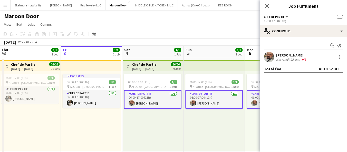
click at [306, 59] on div "0/2" at bounding box center [304, 59] width 6 height 4
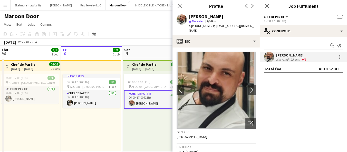
click at [208, 27] on span "t. [PHONE_NUMBER]" at bounding box center [202, 26] width 27 height 4
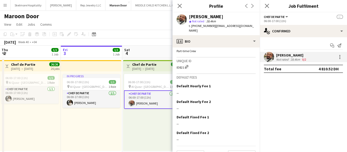
scroll to position [335, 0]
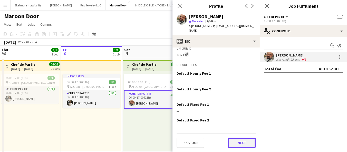
click at [233, 142] on button "Next" at bounding box center [242, 142] width 28 height 10
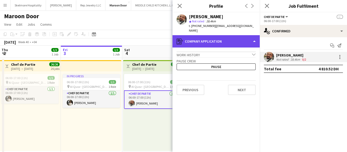
click at [246, 46] on div "register Company application" at bounding box center [215, 41] width 87 height 12
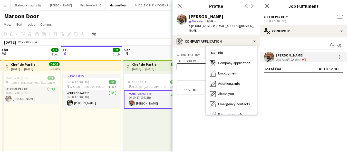
click at [193, 125] on app-crew-profile-application "Work history chevron-down Chef CDP [GEOGRAPHIC_DATA] [GEOGRAPHIC_DATA] [DATE] —…" at bounding box center [215, 99] width 87 height 104
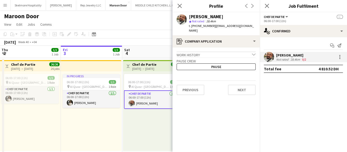
click at [142, 69] on div "[DATE] → [DATE]" at bounding box center [144, 69] width 24 height 4
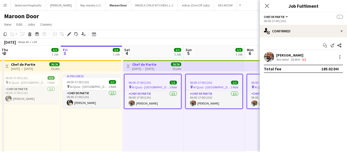
click at [142, 65] on h3 "Chef de Partie" at bounding box center [144, 64] width 24 height 5
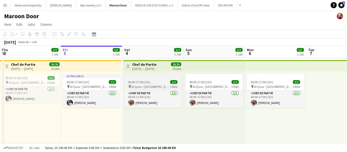
click at [143, 82] on span "06:00-17:00 (11h)" at bounding box center [139, 82] width 22 height 4
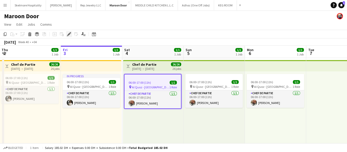
click at [67, 35] on icon at bounding box center [68, 34] width 3 height 3
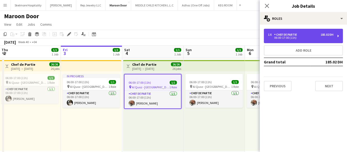
click at [300, 33] on div "1 x Chef de Partie 185.02 DH" at bounding box center [300, 35] width 65 height 4
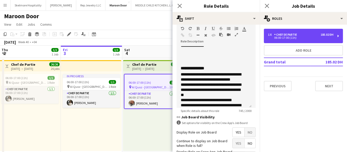
scroll to position [81, 0]
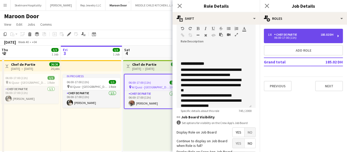
click at [293, 32] on div "1 x Chef de Partie 185.02 DH 06:00-17:00 (11h)" at bounding box center [303, 36] width 79 height 14
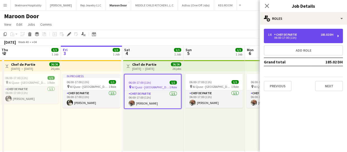
click at [293, 34] on div "Chef de Partie" at bounding box center [286, 35] width 25 height 4
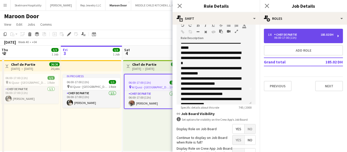
scroll to position [0, 0]
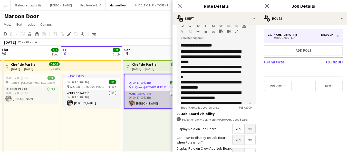
click at [150, 98] on app-card-role "Chef de Partie [DATE] 06:00-17:00 (11h) [PERSON_NAME]" at bounding box center [152, 99] width 56 height 17
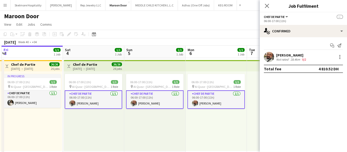
scroll to position [0, 183]
click at [176, 129] on div "06:00-17:00 (11h) 1/1 pin Al Quoz - Dubai 1 Role Chef de Partie [DATE] 06:00-17…" at bounding box center [154, 110] width 61 height 79
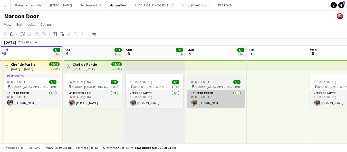
click at [203, 100] on app-card-role "Chef de Partie [DATE] 06:00-17:00 (11h) [PERSON_NAME]" at bounding box center [215, 98] width 57 height 17
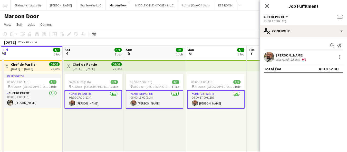
click at [297, 58] on div "28.4km" at bounding box center [295, 59] width 12 height 4
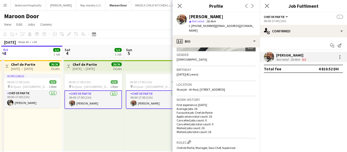
scroll to position [78, 0]
click at [157, 85] on div "pin Al Quoz - [GEOGRAPHIC_DATA] 1 Role" at bounding box center [154, 86] width 57 height 4
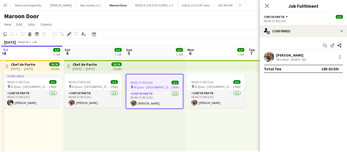
click at [68, 33] on icon "Edit" at bounding box center [69, 34] width 4 height 4
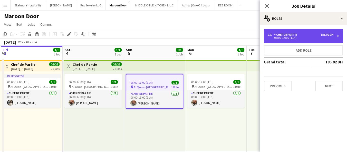
click at [316, 37] on div "06:00-17:00 (11h)" at bounding box center [300, 37] width 65 height 3
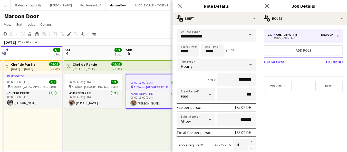
click at [124, 127] on div "06:00-17:00 (11h) 1/1 pin Al Quoz - Dubai 1 Role Chef de Partie [DATE] 06:00-17…" at bounding box center [154, 110] width 61 height 79
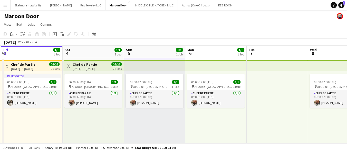
click at [222, 125] on div "06:00-17:00 (11h) 1/1 pin Al Quoz - Dubai 1 Role Chef de Partie [DATE] 06:00-17…" at bounding box center [215, 110] width 61 height 79
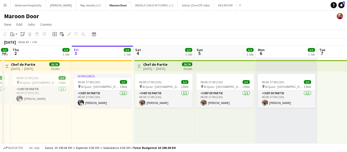
scroll to position [0, 112]
drag, startPoint x: 75, startPoint y: 120, endPoint x: 146, endPoint y: 123, distance: 70.8
click at [146, 123] on app-calendar-viewport "Tue 30 1/1 1 Job Wed 1 1/1 1 Job Thu 2 1/1 1 Job Fri 3 1/1 1 Job Sat 4 1/1 1 Jo…" at bounding box center [173, 141] width 347 height 191
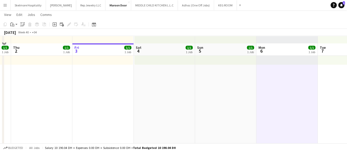
scroll to position [0, 0]
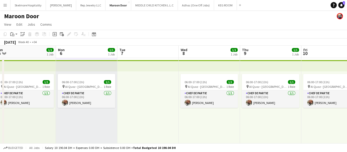
drag, startPoint x: 253, startPoint y: 122, endPoint x: 52, endPoint y: 122, distance: 200.2
click at [52, 122] on app-calendar-viewport "Thu 2 1/1 1 Job Fri 3 1/1 1 Job Sat 4 1/1 1 Job Sun 5 1/1 1 Job Mon 6 1/1 1 Job…" at bounding box center [173, 141] width 347 height 191
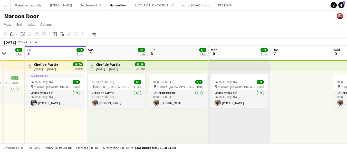
scroll to position [0, 159]
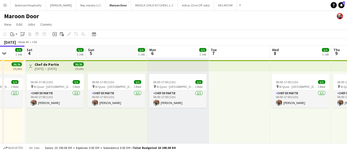
drag, startPoint x: 251, startPoint y: 117, endPoint x: 229, endPoint y: 94, distance: 31.7
click at [346, 97] on html "Menu Boards Boards Boards All jobs Status Workforce Workforce My Workforce Recr…" at bounding box center [173, 122] width 347 height 245
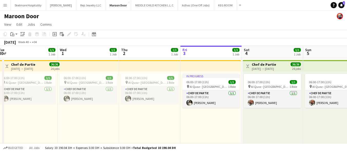
scroll to position [0, 125]
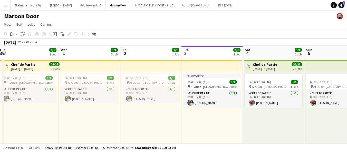
drag, startPoint x: 119, startPoint y: 123, endPoint x: 298, endPoint y: 106, distance: 179.5
click at [298, 106] on app-calendar-viewport "Sun 28 Mon 29 1/1 1 Job Tue 30 1/1 1 Job Wed 1 1/1 1 Job Thu 2 1/1 1 Job Fri 3 …" at bounding box center [173, 141] width 347 height 191
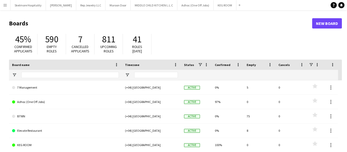
click at [3, 3] on app-icon "Menu" at bounding box center [5, 5] width 4 height 4
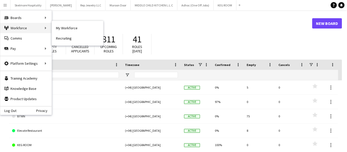
click at [31, 30] on div "Workforce Workforce" at bounding box center [25, 28] width 51 height 10
click at [58, 28] on link "My Workforce" at bounding box center [77, 28] width 51 height 10
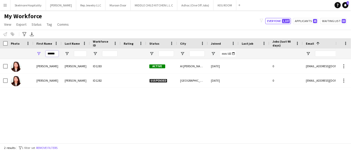
click at [57, 53] on input "******" at bounding box center [52, 54] width 13 height 6
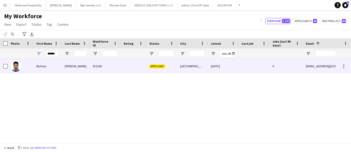
click at [52, 67] on div "Burhan" at bounding box center [47, 66] width 28 height 14
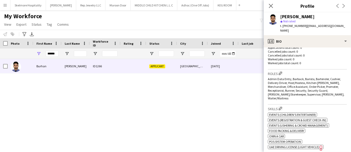
scroll to position [142, 0]
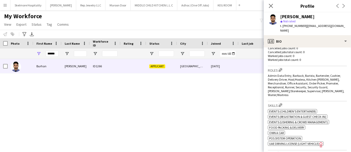
click at [42, 90] on div "Burhan Al Hakim ID1266 Applicant Abu Dhabi 02-10-2025 0 burhanalhakim122@gmail.…" at bounding box center [167, 99] width 335 height 80
click at [53, 54] on input "******" at bounding box center [52, 54] width 13 height 6
click at [56, 54] on input "******" at bounding box center [52, 54] width 13 height 6
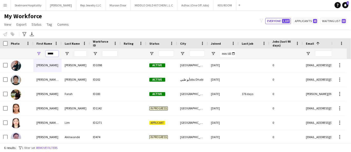
scroll to position [0, 0]
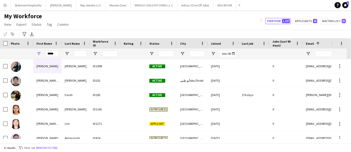
click at [150, 127] on div "Applicant" at bounding box center [161, 123] width 31 height 14
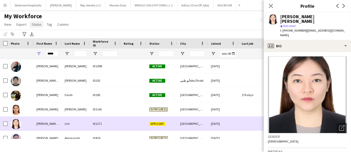
click at [35, 25] on span "Status" at bounding box center [37, 24] width 10 height 5
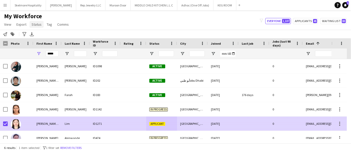
click at [39, 25] on span "Status" at bounding box center [37, 24] width 10 height 5
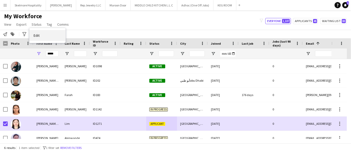
click at [43, 37] on link "Edit" at bounding box center [47, 35] width 36 height 11
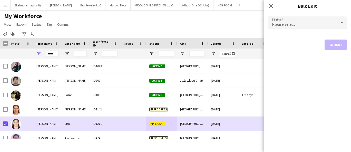
click at [306, 28] on div "Please select" at bounding box center [302, 22] width 69 height 12
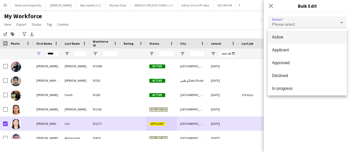
click at [305, 40] on mat-option "Active" at bounding box center [307, 37] width 79 height 13
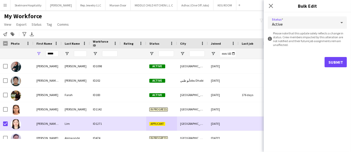
click at [333, 59] on button "Submit" at bounding box center [335, 62] width 22 height 10
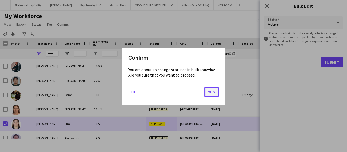
click at [213, 95] on button "Yes" at bounding box center [211, 91] width 14 height 10
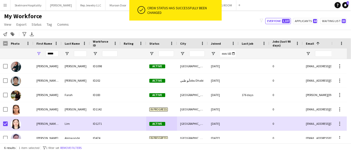
scroll to position [6, 0]
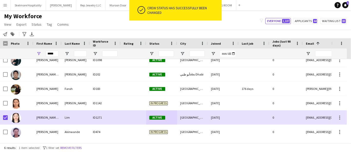
click at [9, 114] on div at bounding box center [21, 117] width 26 height 14
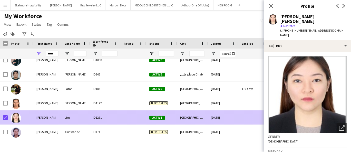
scroll to position [0, 0]
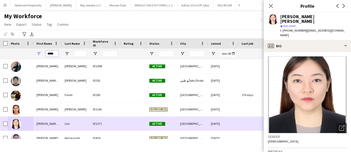
click at [50, 52] on input "*****" at bounding box center [52, 54] width 13 height 6
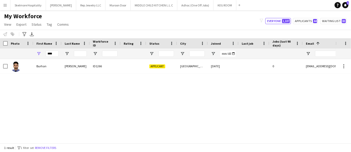
click at [120, 67] on div "ID1266" at bounding box center [105, 66] width 31 height 14
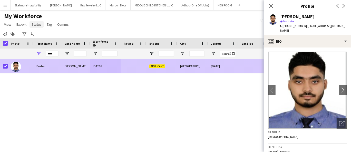
click at [34, 26] on span "Status" at bounding box center [37, 24] width 10 height 5
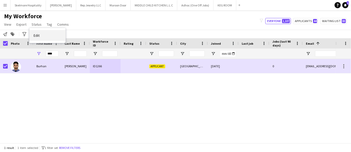
click at [41, 38] on link "Edit" at bounding box center [47, 35] width 36 height 11
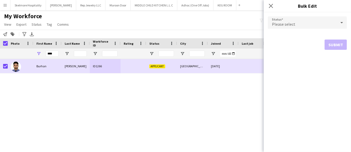
click at [293, 22] on span "Please select" at bounding box center [283, 24] width 23 height 5
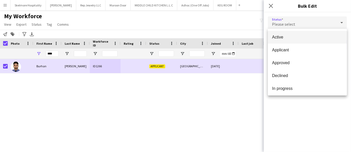
click at [293, 39] on span "Active" at bounding box center [307, 37] width 71 height 5
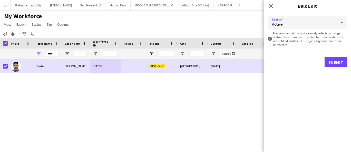
click at [336, 61] on button "Submit" at bounding box center [335, 62] width 22 height 10
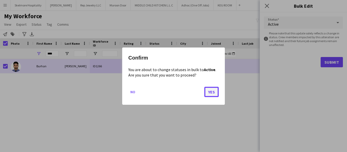
click at [213, 91] on button "Yes" at bounding box center [211, 91] width 14 height 10
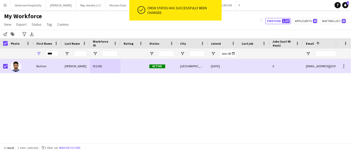
click at [187, 92] on div "Burhan Al Hakim ID1266 Active Abu Dhabi 02-10-2025 0 burhanalhakim122@gmail.com" at bounding box center [167, 99] width 335 height 80
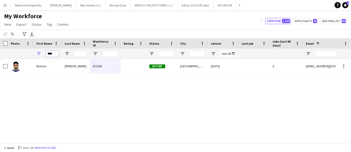
click at [57, 54] on input "****" at bounding box center [52, 54] width 13 height 6
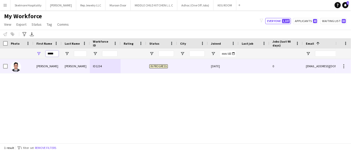
type input "*****"
click at [58, 64] on div "Sohel" at bounding box center [47, 66] width 28 height 14
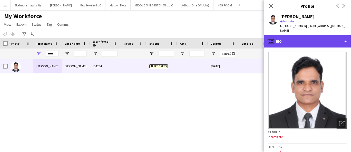
click at [313, 35] on div "profile Bio" at bounding box center [307, 41] width 87 height 12
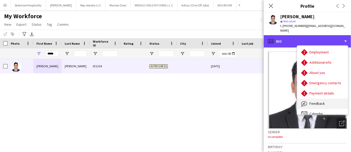
scroll to position [27, 0]
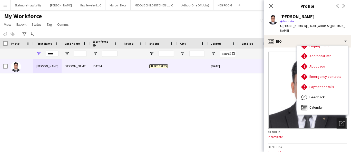
click at [333, 18] on div "Sohel Rana" at bounding box center [313, 16] width 67 height 5
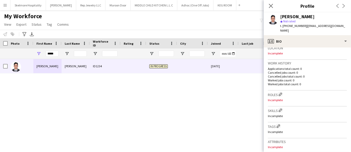
scroll to position [142, 0]
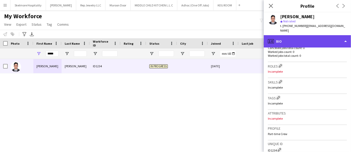
click at [284, 38] on div "profile Bio" at bounding box center [307, 41] width 87 height 12
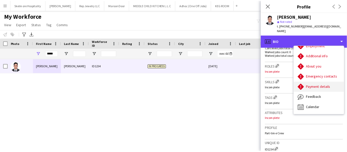
scroll to position [0, 0]
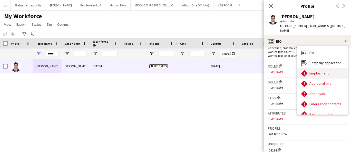
click at [320, 71] on span "Employment" at bounding box center [318, 73] width 19 height 5
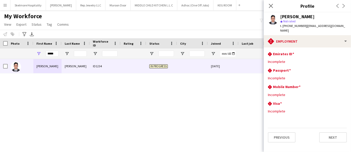
click at [7, 5] on button "Menu" at bounding box center [5, 5] width 10 height 10
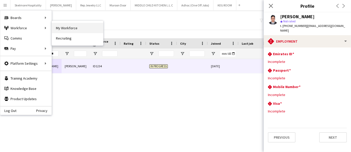
click at [57, 28] on link "My Workforce" at bounding box center [77, 28] width 51 height 10
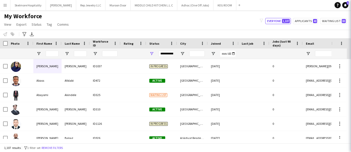
type input "*****"
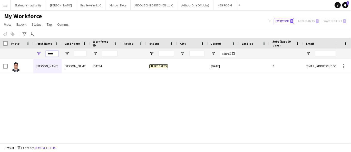
click at [50, 55] on input "*****" at bounding box center [52, 54] width 13 height 6
click at [6, 4] on app-icon "Menu" at bounding box center [5, 5] width 4 height 4
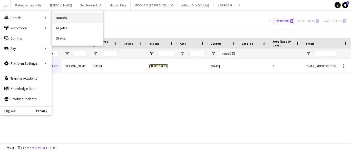
click at [59, 18] on link "Boards" at bounding box center [77, 18] width 51 height 10
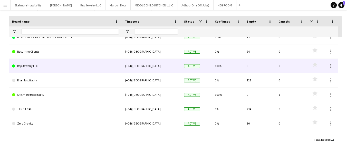
click at [32, 66] on link "Rep Jewelry LLC" at bounding box center [65, 66] width 107 height 14
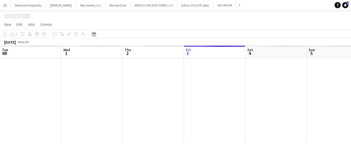
click at [32, 66] on div at bounding box center [337, 100] width 674 height 85
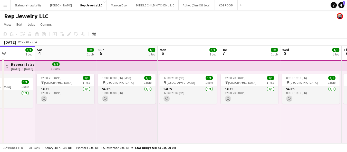
click at [32, 103] on app-calendar-viewport "Tue 30 2/2 2 Jobs Wed 1 2/2 2 Jobs Thu 2 2/2 2 Jobs Fri 3 1/1 1 Job Sat 4 1/1 1…" at bounding box center [173, 146] width 347 height 200
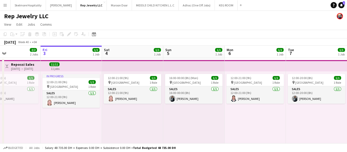
drag, startPoint x: 114, startPoint y: 125, endPoint x: 305, endPoint y: 117, distance: 190.7
click at [305, 117] on app-calendar-viewport "Tue 30 2/2 2 Jobs Wed 1 2/2 2 Jobs Thu 2 2/2 2 Jobs Fri 3 1/1 1 Job Sat 4 1/1 1…" at bounding box center [173, 146] width 347 height 200
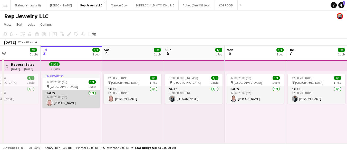
click at [75, 101] on app-card-role "Sales 1/1 12:00-21:00 (9h) Analyn Naval" at bounding box center [70, 98] width 57 height 17
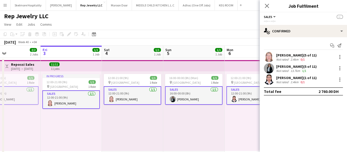
click at [301, 55] on div "Analyn Naval (5 of 11)" at bounding box center [296, 55] width 41 height 5
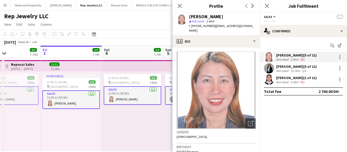
click at [203, 26] on span "t. +971524230788" at bounding box center [202, 26] width 27 height 4
copy span "971524230788"
click at [113, 132] on div "12:00-21:00 (9h) 1/1 pin Dubai Mall 1 Role Sales 1/1 12:00-21:00 (9h) Analyn Na…" at bounding box center [132, 110] width 61 height 79
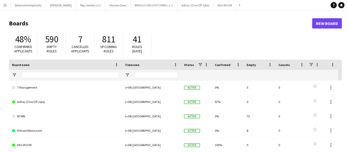
click at [7, 8] on button "Menu" at bounding box center [5, 5] width 10 height 10
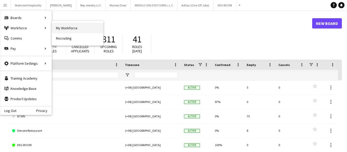
click at [66, 28] on link "My Workforce" at bounding box center [77, 28] width 51 height 10
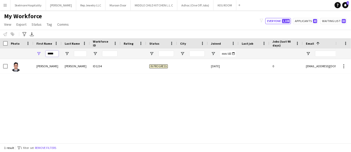
click at [56, 53] on input "*****" at bounding box center [52, 54] width 13 height 6
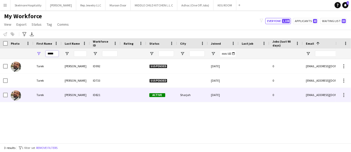
type input "*****"
click at [85, 92] on div "Ahmad" at bounding box center [76, 95] width 28 height 14
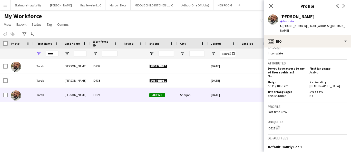
scroll to position [209, 0]
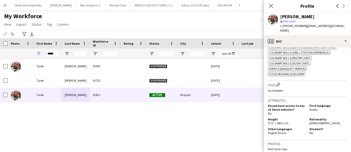
drag, startPoint x: 140, startPoint y: 117, endPoint x: 136, endPoint y: 112, distance: 6.5
click at [140, 117] on div "Tarek Ahmad ID992 Suspended 17-09-2025 0 greedlive92@gmail.com Tarek Moussalli …" at bounding box center [167, 99] width 335 height 80
click at [55, 9] on button "LENA Close" at bounding box center [61, 5] width 30 height 10
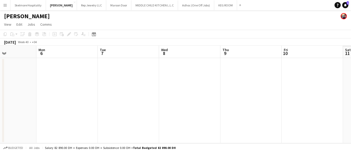
drag, startPoint x: 235, startPoint y: 99, endPoint x: 84, endPoint y: 98, distance: 150.8
click at [26, 91] on app-calendar-viewport "Thu 2 Fri 3 Sat 4 Sun 5 Mon 6 Tue 7 Wed 8 Thu 9 Fri 10 Sat 11 Sun 12" at bounding box center [175, 94] width 351 height 97
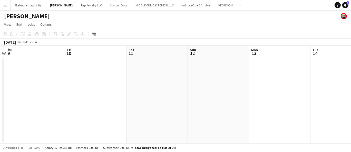
drag, startPoint x: 251, startPoint y: 112, endPoint x: 14, endPoint y: 98, distance: 237.9
click at [14, 98] on app-calendar-viewport "Mon 6 Tue 7 Wed 8 Thu 9 Fri 10 Sat 11 Sun 12 Mon 13 Tue 14 Wed 15 Thu 16" at bounding box center [175, 94] width 351 height 97
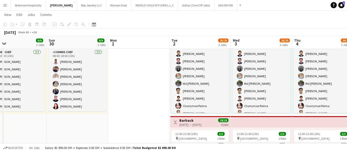
scroll to position [82, 0]
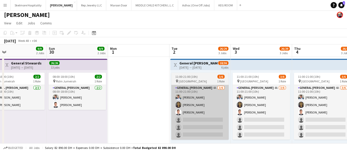
click at [206, 123] on app-card-role "General [PERSON_NAME] 4A [DATE] 11:00-21:00 (10h) [PERSON_NAME] [PERSON_NAME] […" at bounding box center [199, 112] width 57 height 55
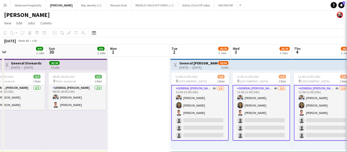
click at [204, 126] on app-card-role "General [PERSON_NAME] 4A [DATE] 11:00-21:00 (10h) [PERSON_NAME] [PERSON_NAME] […" at bounding box center [199, 113] width 57 height 56
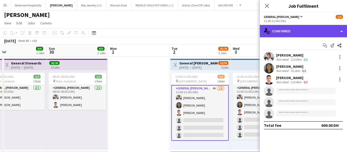
click at [294, 32] on div "single-neutral-actions-check-2 Confirmed" at bounding box center [302, 31] width 87 height 12
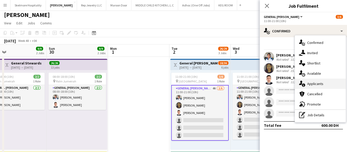
click at [324, 84] on div "single-neutral-actions-information Applicants" at bounding box center [320, 83] width 51 height 10
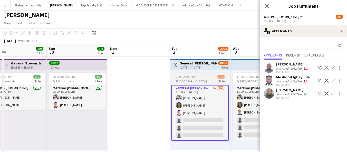
click at [199, 113] on app-card-role "General [PERSON_NAME] 4A [DATE] 11:00-21:00 (10h) [PERSON_NAME] [PERSON_NAME] […" at bounding box center [199, 113] width 57 height 56
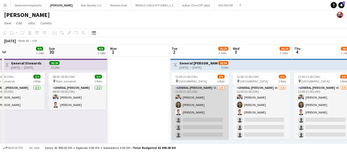
click at [201, 113] on app-card-role "General [PERSON_NAME] 4A [DATE] 11:00-21:00 (10h) [PERSON_NAME] [PERSON_NAME] […" at bounding box center [199, 112] width 57 height 55
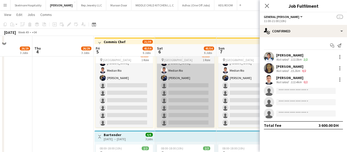
click at [173, 122] on app-card-role "Commis Chef 6A 7/13 08:00-18:00 (10h) Ifeanyi Daniel Echebe Ubaid Umar Amit Cha…" at bounding box center [185, 74] width 57 height 107
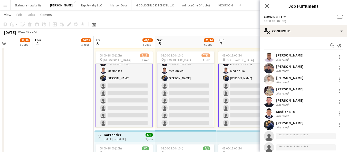
click at [181, 109] on app-card-role "Commis Chef 6A 7/13 08:00-18:00 (10h) Ifeanyi Daniel Echebe Ubaid Umar Amit Cha…" at bounding box center [185, 75] width 57 height 108
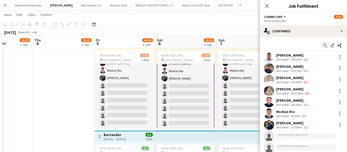
click at [178, 99] on app-card-role "Commis Chef 6A 7/13 08:00-18:00 (10h) Ifeanyi Daniel Echebe Ubaid Umar Amit Cha…" at bounding box center [185, 75] width 57 height 108
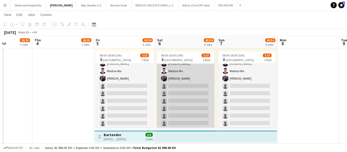
click at [185, 104] on app-card-role "Commis Chef 6A 7/13 08:00-18:00 (10h) Ifeanyi Daniel Echebe Ubaid Umar Amit Cha…" at bounding box center [185, 74] width 57 height 107
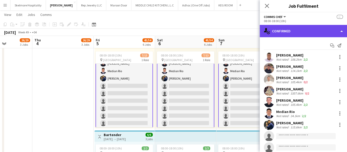
click at [304, 31] on div "single-neutral-actions-check-2 Confirmed" at bounding box center [302, 31] width 87 height 12
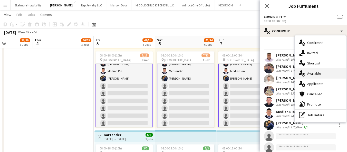
click at [323, 74] on div "single-neutral-actions-upload Available" at bounding box center [320, 73] width 51 height 10
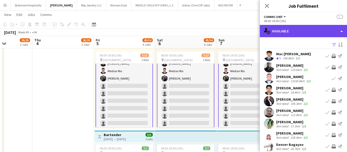
click at [322, 35] on div "single-neutral-actions-upload Available" at bounding box center [302, 31] width 87 height 12
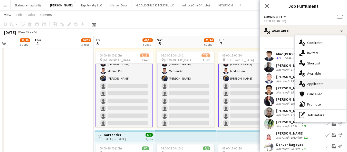
click at [325, 85] on div "single-neutral-actions-information Applicants" at bounding box center [320, 83] width 51 height 10
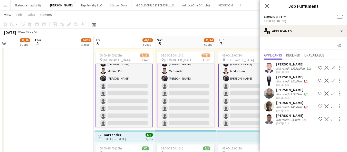
click at [296, 77] on div "[PERSON_NAME]" at bounding box center [292, 77] width 33 height 5
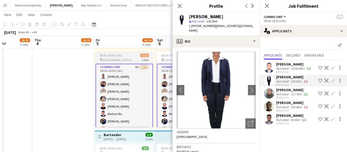
click at [131, 106] on app-card-role "Commis Chef 6A 7/13 08:00-18:00 (10h) Ifeanyi Daniel Echebe Ubaid Umar Amit Cha…" at bounding box center [123, 118] width 57 height 108
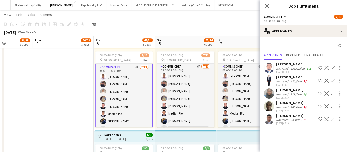
click at [133, 108] on app-card-role "Commis Chef 6A 7/13 08:00-18:00 (10h) Ifeanyi Daniel Echebe Ubaid Umar Amit Cha…" at bounding box center [123, 118] width 57 height 108
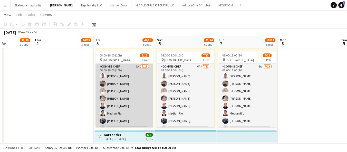
click at [131, 110] on app-card-role "Commis Chef 6A 7/13 08:00-18:00 (10h) Ifeanyi Daniel Echebe Ubaid Umar Amit Cha…" at bounding box center [123, 117] width 57 height 107
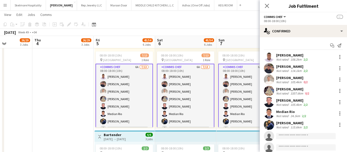
click at [297, 57] on div "108.2km" at bounding box center [295, 59] width 13 height 4
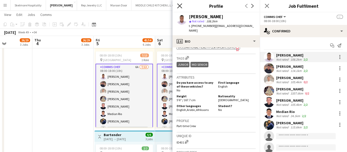
click at [179, 5] on icon "Close pop-in" at bounding box center [179, 5] width 5 height 5
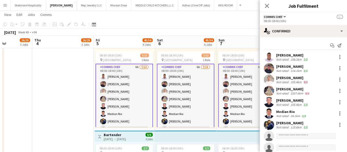
click at [92, 139] on app-date-cell "11:00-21:00 (10h) 3/6 pin Yas Marina Circuit 1 Role General [PERSON_NAME] 4A [D…" at bounding box center [62, 36] width 61 height 559
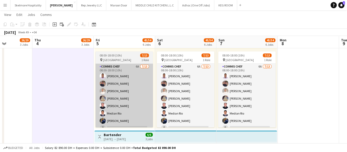
click at [139, 125] on app-card-role "Commis Chef 6A 7/13 08:00-18:00 (10h) Ifeanyi Daniel Echebe Ubaid Umar Amit Cha…" at bounding box center [123, 117] width 57 height 107
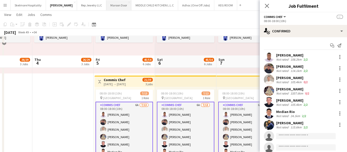
scroll to position [244, 0]
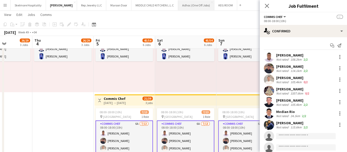
click at [178, 9] on button "Adhoc (One Off Jobs) Close" at bounding box center [196, 5] width 36 height 10
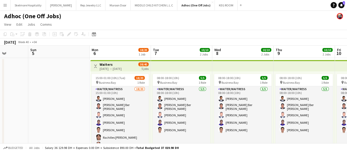
scroll to position [0, 218]
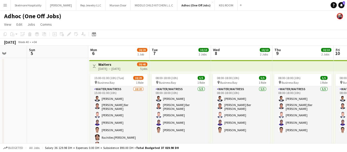
drag, startPoint x: 195, startPoint y: 99, endPoint x: 38, endPoint y: 106, distance: 157.0
click at [38, 106] on app-calendar-viewport "Wed 1 3/3 1 Job Thu 2 3/3 1 Job Fri 3 Sat 4 Sun 5 Mon 6 18/20 1 Job Tue 7 10/10…" at bounding box center [173, 146] width 347 height 200
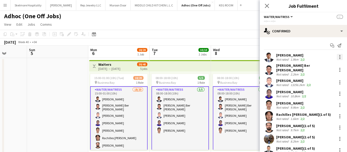
drag, startPoint x: 337, startPoint y: 55, endPoint x: 336, endPoint y: 58, distance: 2.9
click at [337, 55] on div at bounding box center [339, 57] width 6 height 6
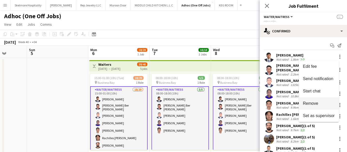
click at [322, 107] on button "Remove" at bounding box center [318, 103] width 40 height 12
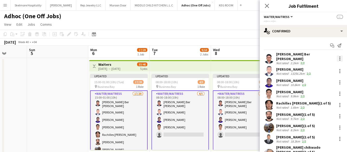
click at [337, 56] on div at bounding box center [339, 58] width 6 height 6
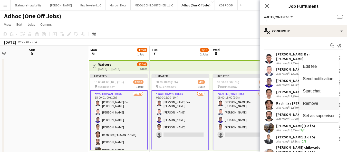
click at [317, 101] on span "Remove" at bounding box center [310, 103] width 15 height 4
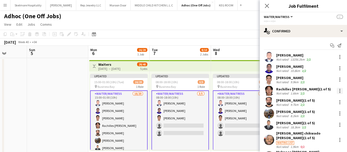
click at [337, 92] on div at bounding box center [339, 91] width 6 height 6
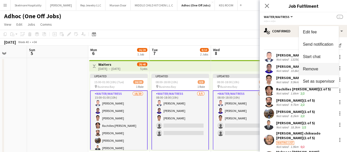
click at [320, 71] on span "Remove" at bounding box center [319, 69] width 32 height 5
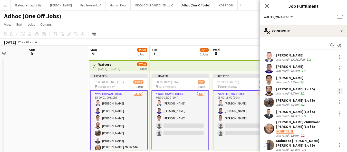
click at [336, 90] on div at bounding box center [339, 91] width 6 height 6
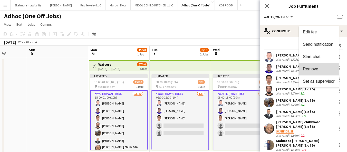
click at [314, 72] on button "Remove" at bounding box center [318, 69] width 40 height 12
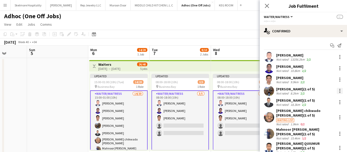
click at [336, 90] on div at bounding box center [339, 91] width 6 height 6
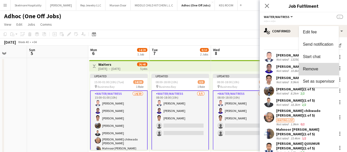
click at [315, 71] on span "Remove" at bounding box center [319, 69] width 32 height 5
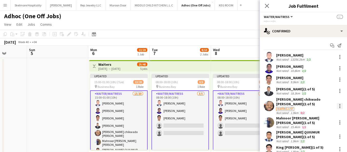
click at [339, 105] on div at bounding box center [339, 105] width 1 height 1
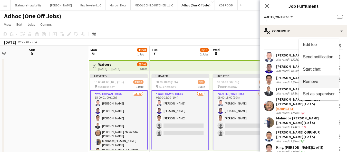
click at [321, 82] on span "Remove" at bounding box center [319, 81] width 32 height 5
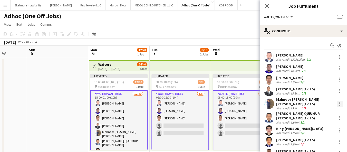
click at [336, 101] on div at bounding box center [339, 104] width 6 height 6
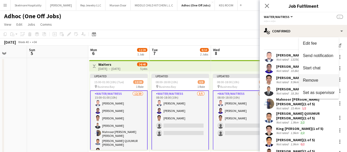
click at [307, 83] on span "Remove" at bounding box center [319, 80] width 32 height 5
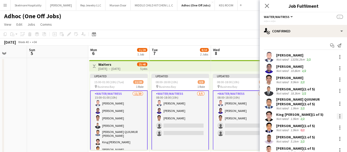
click at [336, 117] on div at bounding box center [339, 116] width 6 height 6
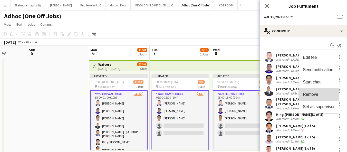
click at [311, 95] on span "Remove" at bounding box center [310, 94] width 15 height 4
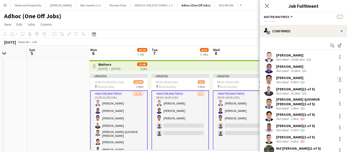
click at [336, 79] on div at bounding box center [339, 79] width 6 height 6
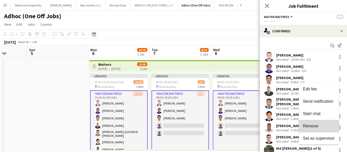
click at [306, 128] on span "Remove" at bounding box center [310, 126] width 15 height 4
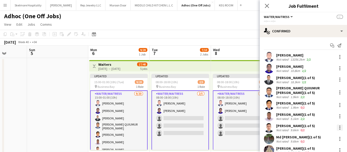
click at [336, 127] on div at bounding box center [339, 127] width 6 height 6
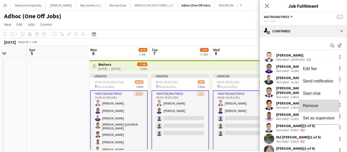
click at [315, 108] on button "Remove" at bounding box center [318, 105] width 40 height 12
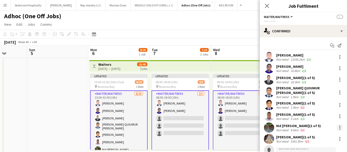
click at [338, 127] on div at bounding box center [339, 127] width 6 height 6
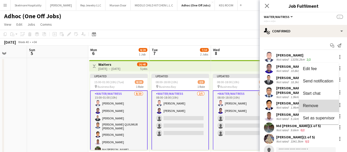
click at [316, 107] on span "Remove" at bounding box center [310, 105] width 15 height 4
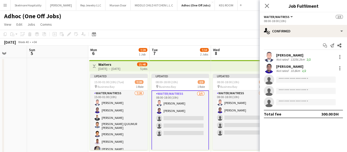
click at [295, 76] on app-invite-slot "single-neutral-actions" at bounding box center [302, 79] width 87 height 10
click at [299, 80] on input at bounding box center [305, 79] width 59 height 6
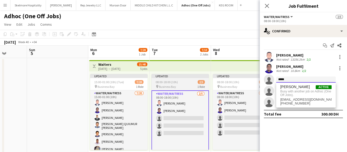
type input "*****"
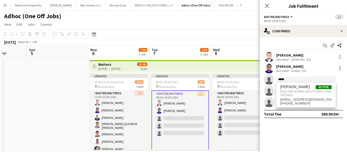
click at [47, 144] on app-date-cell at bounding box center [57, 152] width 61 height 188
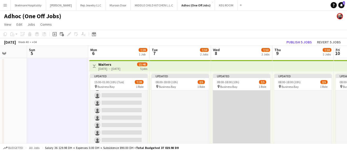
scroll to position [99, 0]
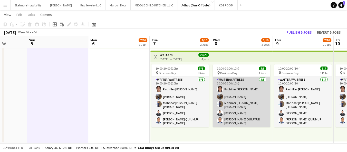
click at [235, 108] on app-card-role "Waiter/Waitress [DATE] 10:00-20:00 (10h) Rachilles [PERSON_NAME] [PERSON_NAME] …" at bounding box center [241, 102] width 57 height 50
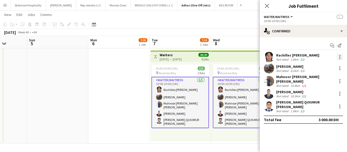
click at [338, 56] on div at bounding box center [339, 57] width 6 height 6
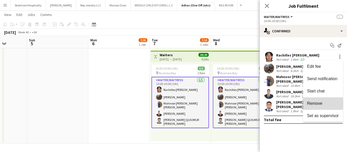
click at [314, 103] on span "Remove" at bounding box center [314, 103] width 15 height 4
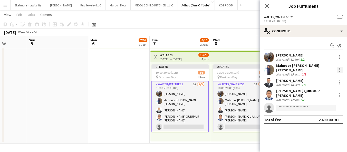
click at [339, 67] on div at bounding box center [339, 70] width 6 height 6
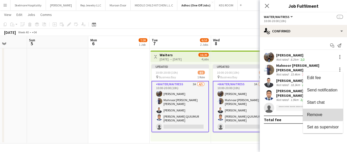
click at [321, 113] on span "Remove" at bounding box center [314, 114] width 15 height 4
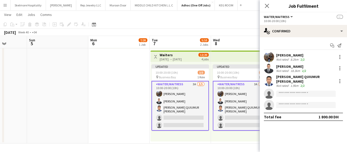
click at [335, 55] on div at bounding box center [338, 57] width 7 height 6
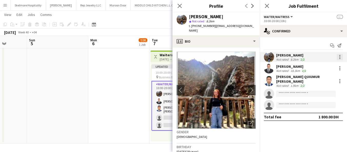
click at [339, 55] on div at bounding box center [339, 55] width 1 height 1
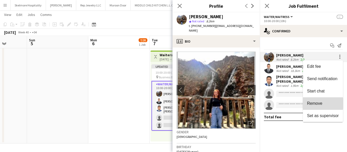
click at [320, 103] on span "Remove" at bounding box center [314, 103] width 15 height 4
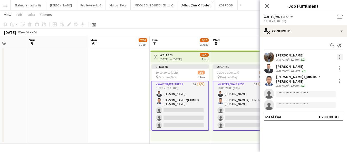
click at [338, 55] on div at bounding box center [339, 57] width 6 height 6
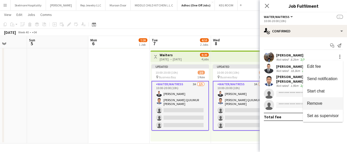
click at [321, 101] on span "Remove" at bounding box center [314, 103] width 15 height 4
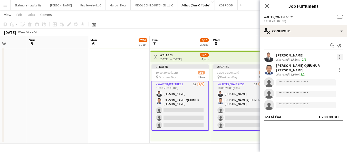
click at [338, 56] on div at bounding box center [339, 57] width 6 height 6
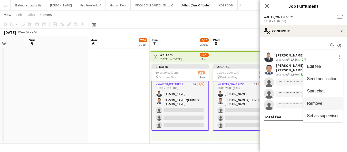
click at [324, 103] on span "Remove" at bounding box center [323, 103] width 32 height 5
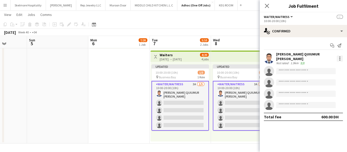
click at [337, 56] on div at bounding box center [339, 58] width 6 height 6
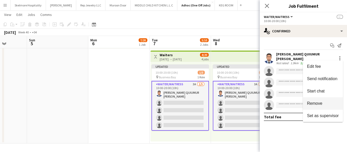
click at [314, 103] on span "Remove" at bounding box center [314, 103] width 15 height 4
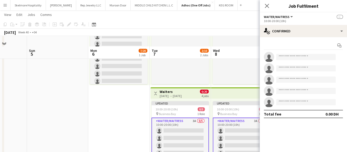
scroll to position [45, 0]
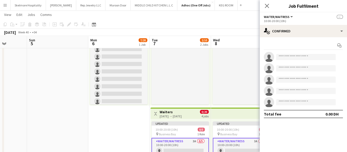
click at [111, 123] on app-date-cell "Toggle View Waiters 06-10-2025 → 10-10-2025 15/40 5 jobs Updated 15:00-01:00 (1…" at bounding box center [118, 107] width 61 height 188
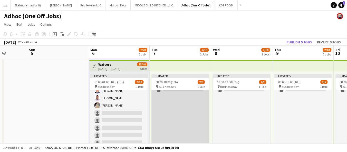
scroll to position [14, 0]
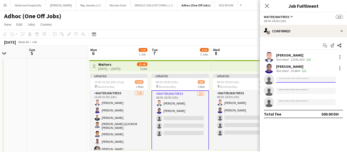
click at [286, 79] on input at bounding box center [305, 79] width 59 height 6
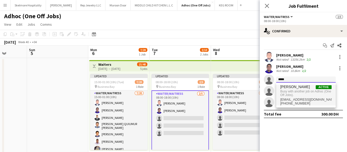
type input "*****"
click at [291, 89] on span "Busy with another job on Adhoc (One Off Jobs)." at bounding box center [305, 93] width 51 height 8
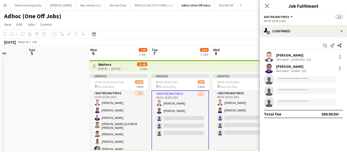
drag, startPoint x: 188, startPoint y: 140, endPoint x: 208, endPoint y: 111, distance: 35.7
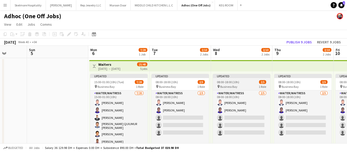
scroll to position [0, 219]
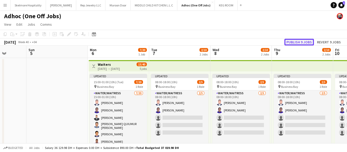
click at [296, 41] on button "Publish 9 jobs" at bounding box center [298, 42] width 29 height 7
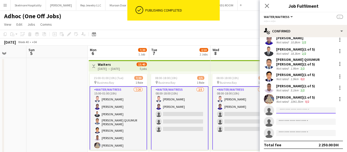
click at [290, 108] on input at bounding box center [305, 110] width 59 height 6
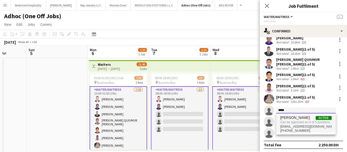
type input "*****"
click at [295, 122] on span "Can be approved on 4 of 5 positions." at bounding box center [305, 122] width 51 height 5
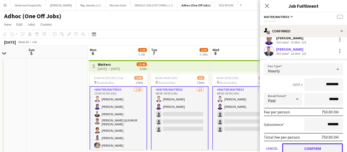
drag, startPoint x: 308, startPoint y: 145, endPoint x: 298, endPoint y: 142, distance: 10.2
click at [308, 145] on button "Confirm" at bounding box center [312, 148] width 61 height 10
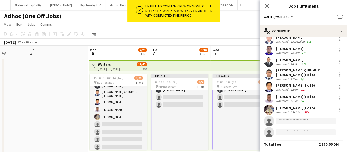
click at [172, 133] on app-card-role "Waiter/Waitress 3/5 08:00-18:00 (10h) Afeez Babatunde Lenard Randy Fundador Sad…" at bounding box center [179, 141] width 57 height 159
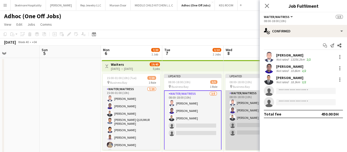
scroll to position [0, 143]
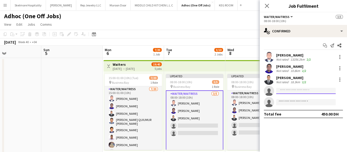
click at [297, 92] on input at bounding box center [305, 91] width 59 height 6
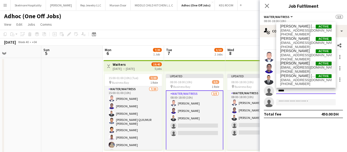
type input "****"
click at [309, 67] on span "markanthony198511@gmail.com" at bounding box center [305, 67] width 51 height 4
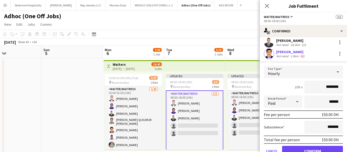
scroll to position [39, 0]
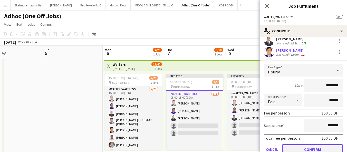
click at [305, 149] on button "Confirm" at bounding box center [312, 149] width 61 height 10
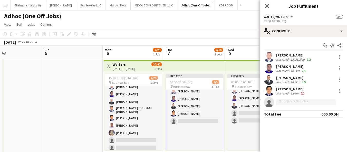
scroll to position [15, 0]
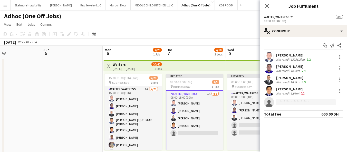
click at [305, 103] on input at bounding box center [305, 102] width 59 height 6
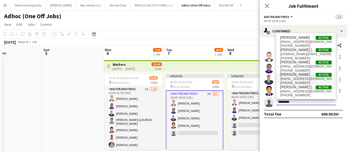
type input "********"
click at [296, 77] on span "nehalmq@gmail.com" at bounding box center [305, 79] width 51 height 4
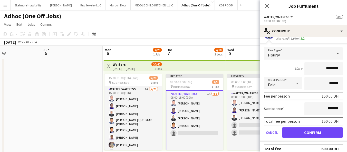
scroll to position [71, 0]
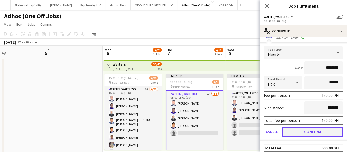
click at [308, 129] on button "Confirm" at bounding box center [312, 131] width 61 height 10
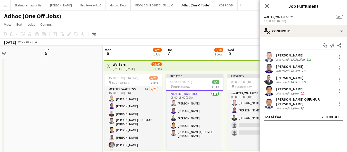
scroll to position [0, 0]
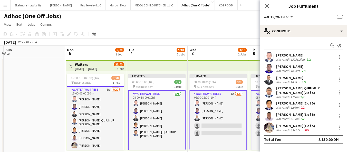
scroll to position [0, 182]
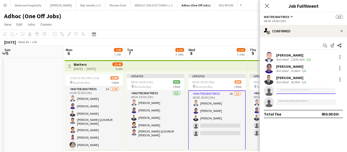
click at [290, 91] on input at bounding box center [305, 91] width 59 height 6
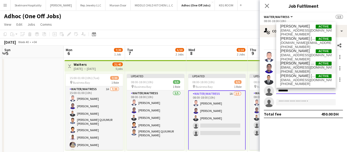
type input "********"
click at [318, 66] on span "nehalmq@gmail.com" at bounding box center [305, 67] width 51 height 4
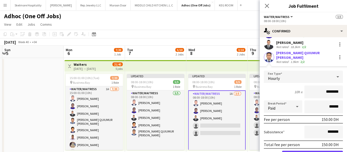
scroll to position [71, 0]
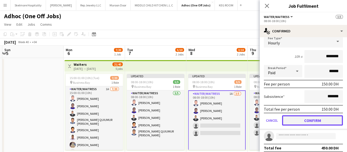
click at [312, 115] on button "Confirm" at bounding box center [312, 120] width 61 height 10
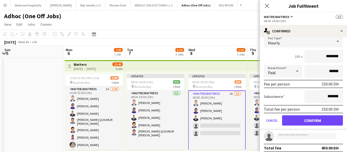
scroll to position [0, 0]
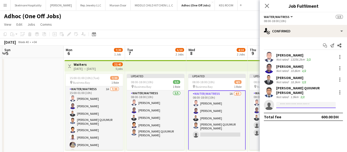
click at [298, 102] on input at bounding box center [305, 105] width 59 height 6
type input "*"
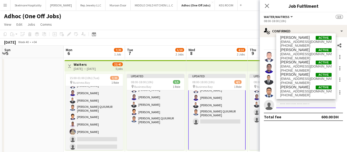
scroll to position [25, 0]
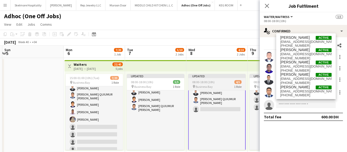
click at [216, 120] on app-card-role "Waiter/Waitress 1A 4/5 08:00-18:00 (10h) Afeez Babatunde Lenard Randy Fundador …" at bounding box center [216, 144] width 57 height 159
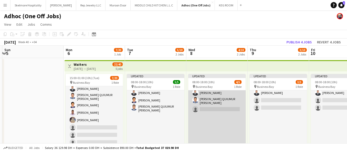
click at [215, 112] on app-card-role "Waiter/Waitress 1A 4/5 08:00-18:00 (10h) Afeez Babatunde Lenard Randy Fundador …" at bounding box center [216, 144] width 57 height 159
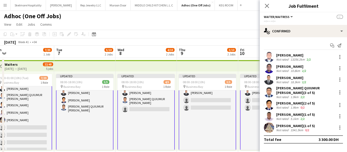
scroll to position [0, 195]
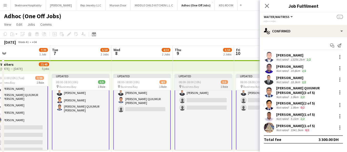
click at [211, 118] on app-card-role "Waiter/Waitress 1A 3/5 08:00-18:00 (10h) Afeez Babatunde Lenard Randy Fundador …" at bounding box center [202, 144] width 57 height 159
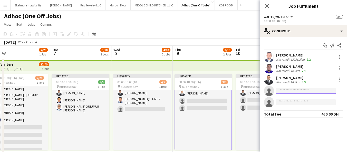
click at [292, 92] on input at bounding box center [305, 91] width 59 height 6
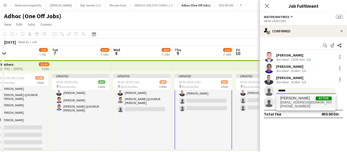
type input "******"
click at [306, 104] on span "+971544216808" at bounding box center [305, 106] width 51 height 4
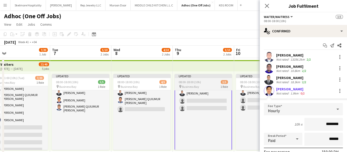
click at [204, 134] on app-card-role "Waiter/Waitress 1A 3/5 08:00-18:00 (10h) Afeez Babatunde Lenard Randy Fundador …" at bounding box center [202, 144] width 57 height 159
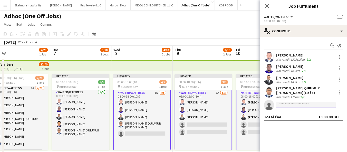
click at [289, 105] on input at bounding box center [305, 105] width 59 height 6
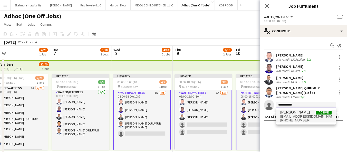
type input "**********"
click at [287, 119] on span "+971544216808" at bounding box center [305, 120] width 51 height 4
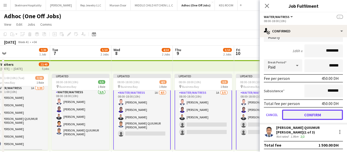
click at [301, 116] on button "Confirm" at bounding box center [312, 114] width 61 height 10
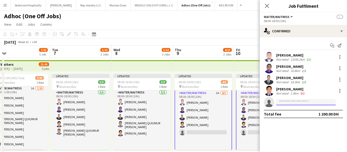
click at [285, 103] on input at bounding box center [305, 102] width 59 height 6
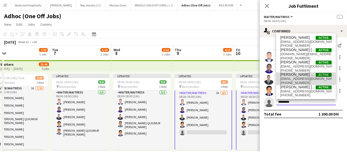
type input "********"
click at [296, 79] on span "nehalmq@gmail.com" at bounding box center [305, 79] width 51 height 4
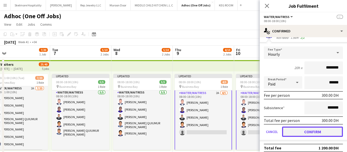
click at [303, 127] on button "Confirm" at bounding box center [312, 131] width 61 height 10
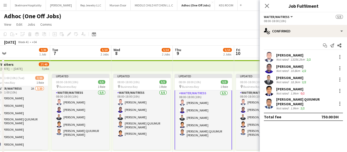
click at [247, 26] on app-page-menu "View Day view expanded Day view collapsed Month view Date picker Jump to [DATE]…" at bounding box center [173, 25] width 347 height 10
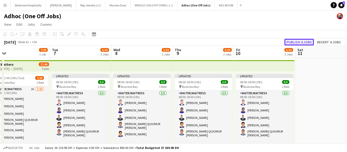
click at [300, 42] on button "Publish 4 jobs" at bounding box center [298, 42] width 29 height 7
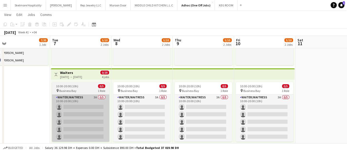
click at [90, 121] on app-card-role "Waiter/Waitress 3A 0/5 10:00-20:00 (10h) single-neutral-actions single-neutral-…" at bounding box center [80, 117] width 57 height 47
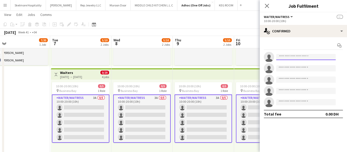
click at [300, 58] on input at bounding box center [305, 57] width 59 height 6
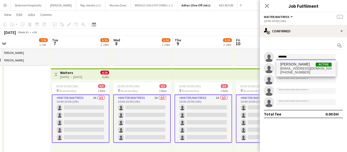
type input "*******"
click at [310, 70] on span "parmilanepal87@gmail.com" at bounding box center [305, 68] width 51 height 4
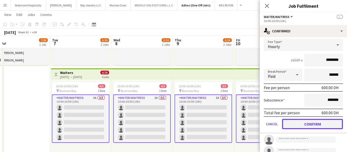
click at [315, 127] on button "Confirm" at bounding box center [312, 124] width 61 height 10
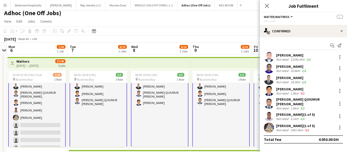
click at [102, 122] on app-card-role "Waiter/Waitress 5/5 08:00-18:00 (10h) Afeez Babatunde Lenard Randy Fundador Sad…" at bounding box center [97, 137] width 57 height 159
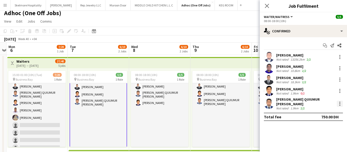
click at [342, 103] on div at bounding box center [339, 104] width 6 height 6
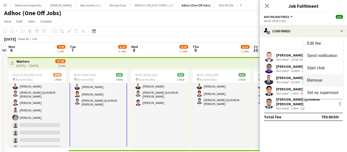
click at [323, 80] on span "Remove" at bounding box center [323, 80] width 32 height 5
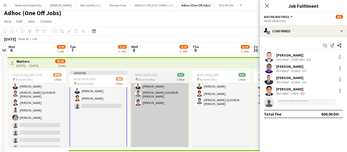
click at [162, 100] on app-card-role "Waiter/Waitress 5/5 08:00-18:00 (10h) Afeez Babatunde Lenard Randy Fundador Sad…" at bounding box center [159, 138] width 57 height 159
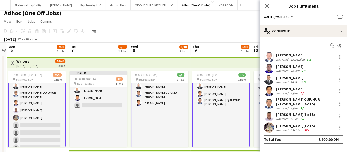
click at [155, 105] on app-card-role "Waiter/Waitress 5/5 08:00-18:00 (10h) Afeez Babatunde Lenard Randy Fundador Sad…" at bounding box center [159, 137] width 57 height 159
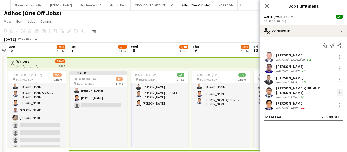
click at [339, 90] on div at bounding box center [339, 90] width 1 height 1
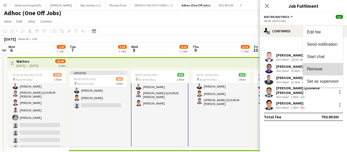
click at [319, 68] on span "Remove" at bounding box center [314, 69] width 15 height 4
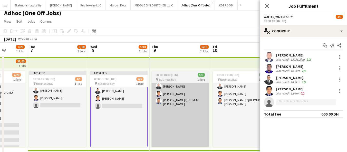
click at [187, 109] on app-card-role "Waiter/Waitress 5/5 08:00-18:00 (10h) Afeez Babatunde Lenard Randy Fundador Sad…" at bounding box center [179, 138] width 57 height 159
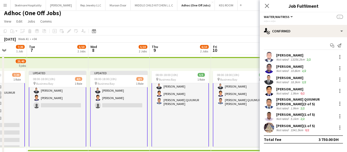
click at [185, 110] on app-card-role "Waiter/Waitress 5/5 08:00-18:00 (10h) Afeez Babatunde Lenard Randy Fundador Sad…" at bounding box center [179, 137] width 57 height 159
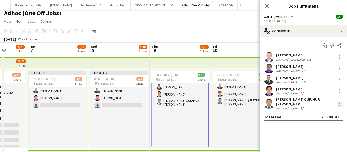
click at [339, 105] on div at bounding box center [339, 105] width 1 height 1
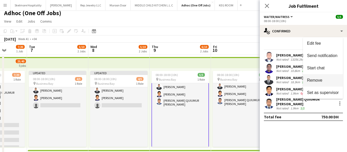
click at [327, 81] on span "Remove" at bounding box center [323, 80] width 32 height 5
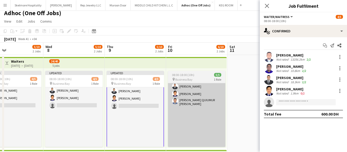
click at [190, 114] on app-card-role "Waiter/Waitress 5/5 08:00-18:00 (10h) Afeez Babatunde Lenard Randy Fundador Sad…" at bounding box center [196, 138] width 57 height 159
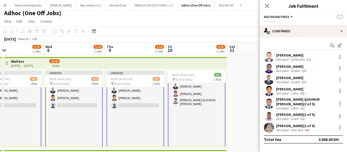
click at [206, 105] on app-card-role "Waiter/Waitress 5/5 08:00-18:00 (10h) Afeez Babatunde Lenard Randy Fundador Sad…" at bounding box center [196, 137] width 57 height 159
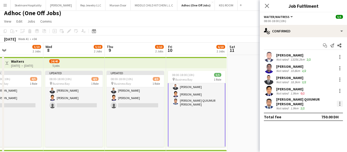
click at [339, 102] on div at bounding box center [339, 102] width 1 height 1
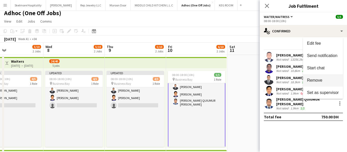
click at [317, 84] on button "Remove" at bounding box center [323, 80] width 40 height 12
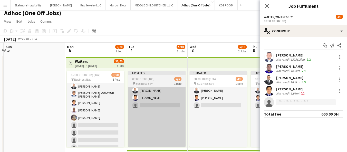
click at [155, 107] on app-card-role "Waiter/Waitress 2A 4/5 08:00-18:00 (10h) Afeez Babatunde Lenard Randy Fundador …" at bounding box center [156, 142] width 57 height 159
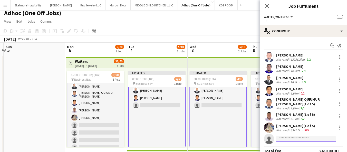
click at [295, 139] on input at bounding box center [305, 139] width 59 height 6
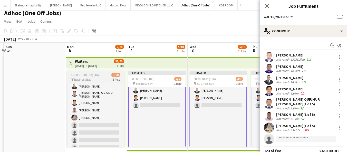
click at [100, 124] on app-card-role "Waiter/Waitress 2A 7/20 15:00-01:00 (10h) Afeez Babatunde Lenard Randy Fundador…" at bounding box center [95, 138] width 57 height 161
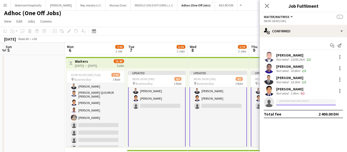
click at [297, 103] on input at bounding box center [305, 102] width 59 height 6
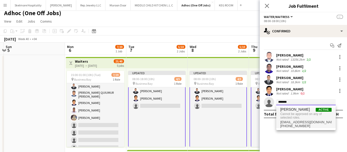
type input "*******"
click at [306, 118] on span "Cannot be approved on any of selected roles." at bounding box center [305, 116] width 51 height 8
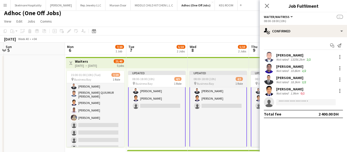
click at [217, 129] on app-card-role "Waiter/Waitress 2A 4/5 08:00-18:00 (10h) Afeez Babatunde Lenard Randy Fundador …" at bounding box center [217, 142] width 57 height 159
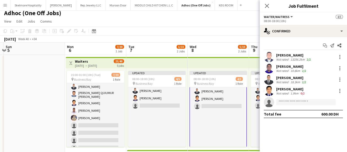
click at [234, 30] on app-toolbar "Copy Paste Paste Ctrl+V Paste with crew Ctrl+Shift+V Paste linked Job [GEOGRAPH…" at bounding box center [173, 31] width 347 height 9
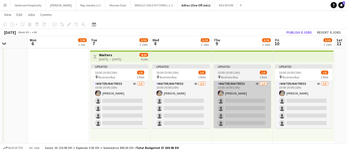
click at [250, 96] on app-card-role "Waiter/Waitress 4A 1/5 10:00-20:00 (10h) Parmila Parmila single-neutral-actions…" at bounding box center [241, 104] width 57 height 47
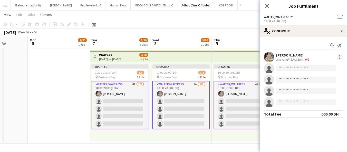
click at [339, 58] on div at bounding box center [339, 58] width 1 height 1
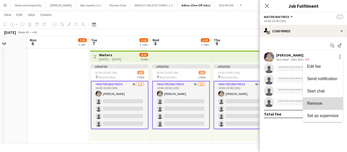
click at [316, 105] on span "Remove" at bounding box center [314, 103] width 15 height 4
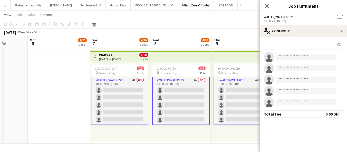
click at [208, 143] on app-date-cell "Updated 08:00-18:00 (10h) 4/5 pin Business Bay 1 Role Waiter/Waitress 2A 4/5 08…" at bounding box center [180, 50] width 61 height 188
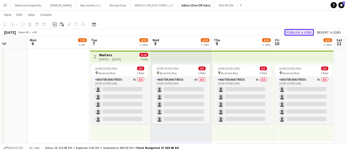
click at [301, 34] on button "Publish 4 jobs" at bounding box center [298, 32] width 29 height 7
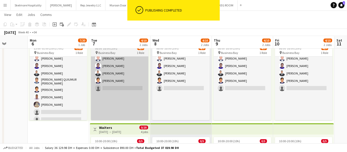
click at [125, 93] on app-card-role "Waiter/Waitress 2A 4/5 08:00-18:00 (10h) Afeez Babatunde Lenard Randy Fundador …" at bounding box center [119, 125] width 57 height 159
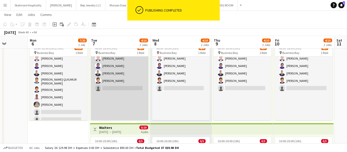
click at [130, 89] on app-card-role "Waiter/Waitress 2A 4/5 08:00-18:00 (10h) Afeez Babatunde Lenard Randy Fundador …" at bounding box center [119, 125] width 57 height 159
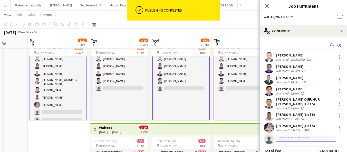
click at [295, 139] on input at bounding box center [305, 139] width 59 height 6
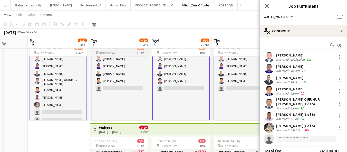
click at [118, 90] on app-card-role "Waiter/Waitress 2A 4/5 08:00-18:00 (10h) Afeez Babatunde Lenard Randy Fundador …" at bounding box center [119, 125] width 57 height 159
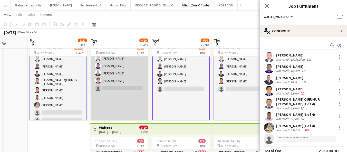
click at [126, 74] on app-card-role "Waiter/Waitress 2A 4/5 08:00-18:00 (10h) Afeez Babatunde Lenard Randy Fundador …" at bounding box center [119, 125] width 57 height 159
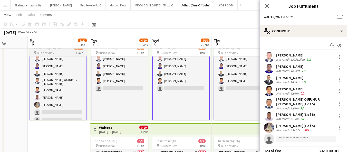
click at [66, 103] on app-card-role "Waiter/Waitress 2A 7/20 15:00-01:00 (10h) Afeez Babatunde Lenard Randy Fundador…" at bounding box center [57, 126] width 57 height 161
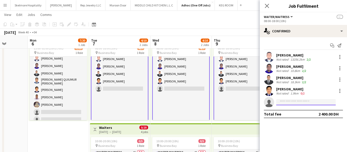
click at [304, 102] on input at bounding box center [305, 102] width 59 height 6
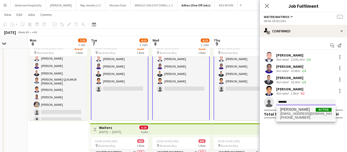
type input "*******"
click at [308, 118] on span "+971508677540" at bounding box center [305, 117] width 51 height 4
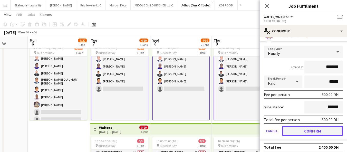
click at [309, 133] on button "Confirm" at bounding box center [312, 131] width 61 height 10
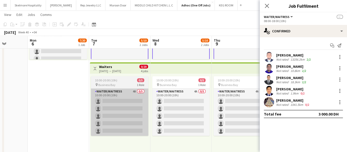
click at [134, 114] on app-card-role "Waiter/Waitress 4A 0/5 10:00-20:00 (10h) single-neutral-actions single-neutral-…" at bounding box center [119, 111] width 57 height 47
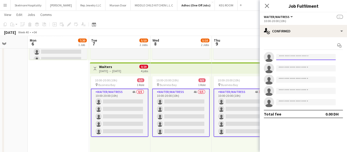
click at [304, 57] on input at bounding box center [305, 57] width 59 height 6
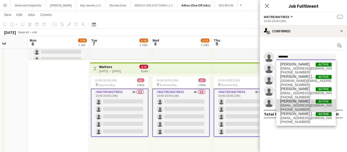
type input "********"
click at [310, 102] on span "[PERSON_NAME] QUIUMUR [PERSON_NAME]" at bounding box center [297, 101] width 35 height 4
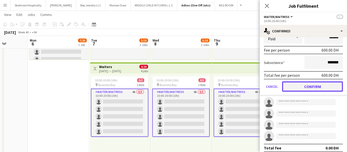
click at [306, 85] on button "Confirm" at bounding box center [312, 86] width 61 height 10
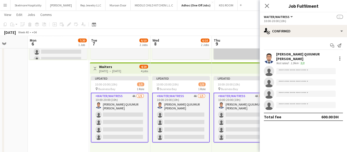
click at [228, 53] on app-card-role "Waiter/Waitress 5/5 08:00-18:00 (10h) Afeez Babatunde Lenard Randy Fundador Sad…" at bounding box center [241, 69] width 57 height 159
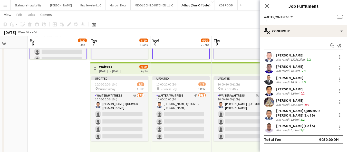
click at [72, 104] on app-date-cell "Toggle View Waiters 06-10-2025 → 10-10-2025 27/40 5 jobs 15:00-01:00 (10h) (Tue…" at bounding box center [58, 61] width 61 height 188
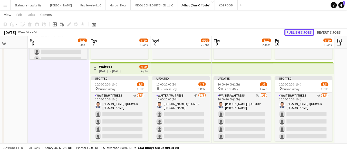
click at [292, 34] on button "Publish 8 jobs" at bounding box center [298, 32] width 29 height 7
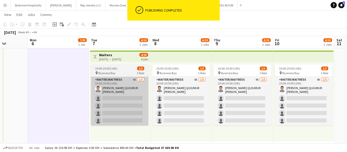
click at [124, 108] on app-card-role "Waiter/Waitress 4A 1/5 10:00-20:00 (10h) MOHAMMAD QUIUMUR RAHMAN single-neutral…" at bounding box center [119, 101] width 57 height 49
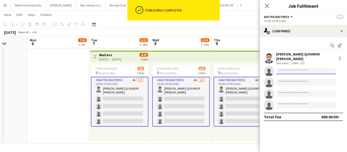
click at [303, 69] on input at bounding box center [305, 71] width 59 height 6
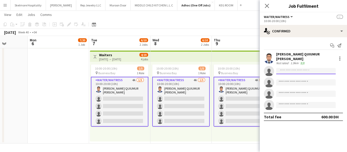
type input "*"
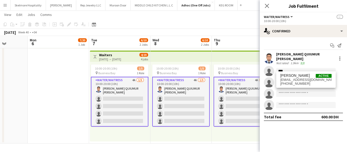
click at [307, 79] on input at bounding box center [305, 82] width 59 height 6
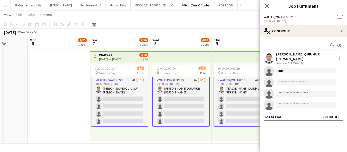
click at [306, 69] on input "****" at bounding box center [305, 71] width 59 height 6
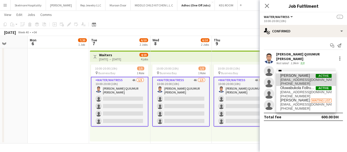
type input "***"
click at [315, 79] on span "echebed@yahoo.com" at bounding box center [305, 80] width 51 height 4
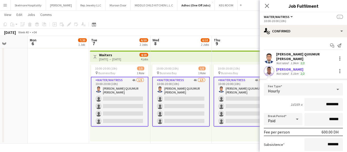
click at [229, 143] on app-date-cell "08:00-18:00 (10h) 5/5 pin Business Bay 1 Role Waiter/Waitress 5/5 08:00-18:00 (…" at bounding box center [242, 50] width 61 height 188
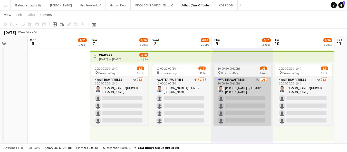
click at [251, 110] on app-card-role "Waiter/Waitress 4A 1/5 10:00-20:00 (10h) MOHAMMAD QUIUMUR RAHMAN single-neutral…" at bounding box center [241, 101] width 57 height 49
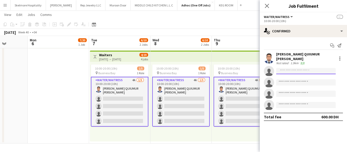
click at [301, 69] on input at bounding box center [305, 71] width 59 height 6
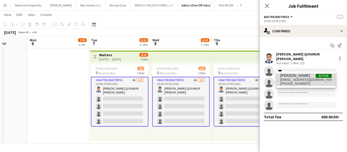
type input "***"
click at [314, 81] on span "ifameera23@gmail.com" at bounding box center [305, 80] width 51 height 4
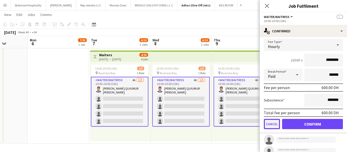
click at [271, 120] on button "Cancel" at bounding box center [272, 124] width 16 height 10
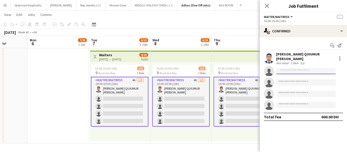
click at [295, 70] on input at bounding box center [305, 71] width 59 height 6
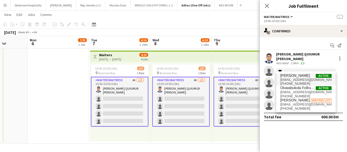
type input "***"
click at [309, 76] on span "[PERSON_NAME]" at bounding box center [294, 75] width 29 height 4
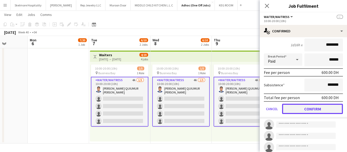
click at [300, 109] on button "Confirm" at bounding box center [312, 109] width 61 height 10
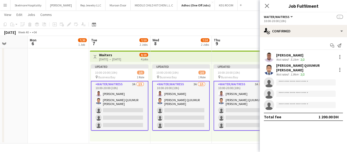
click at [230, 143] on app-date-cell "08:00-18:00 (10h) 5/5 pin Business Bay 1 Role Waiter/Waitress 5/5 08:00-18:00 (…" at bounding box center [242, 50] width 61 height 188
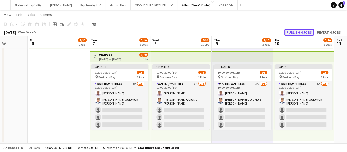
click at [306, 34] on button "Publish 4 jobs" at bounding box center [298, 32] width 29 height 7
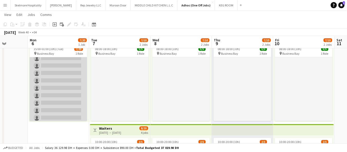
scroll to position [48, 0]
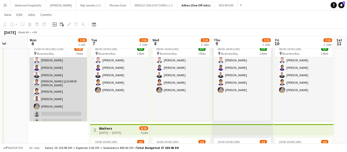
click at [54, 115] on app-card-role "Waiter/Waitress 2A 7/20 15:00-01:00 (10h) Afeez Babatunde Lenard Randy Fundador…" at bounding box center [57, 128] width 57 height 160
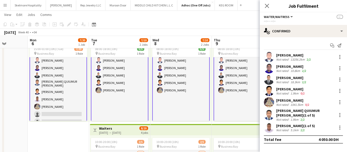
click at [61, 107] on app-card-role "Waiter/Waitress 2A 7/20 15:00-01:00 (10h) Afeez Babatunde Lenard Randy Fundador…" at bounding box center [57, 127] width 57 height 161
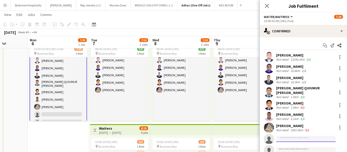
click at [300, 136] on input at bounding box center [305, 139] width 59 height 6
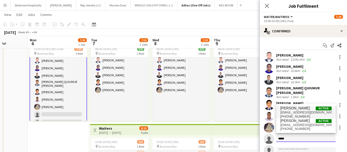
type input "*****"
click at [296, 108] on span "[PERSON_NAME]" at bounding box center [294, 108] width 29 height 4
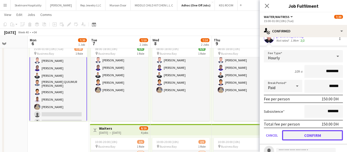
click at [301, 130] on button "Confirm" at bounding box center [312, 135] width 61 height 10
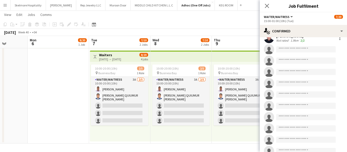
click at [123, 124] on div "10:00-20:00 (10h) 2/5 pin Business Bay 1 Role Waiter/Waitress 3A 2/5 10:00-20:0…" at bounding box center [120, 101] width 60 height 79
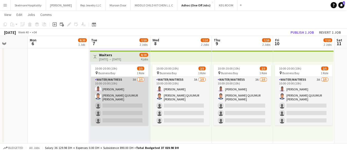
click at [117, 112] on app-card-role "Waiter/Waitress 3A 2/5 10:00-20:00 (10h) Ifeanyi Daniel Echebe MOHAMMAD QUIUMUR…" at bounding box center [119, 101] width 57 height 49
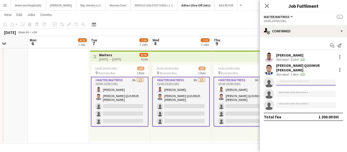
click at [321, 80] on input at bounding box center [305, 82] width 59 height 6
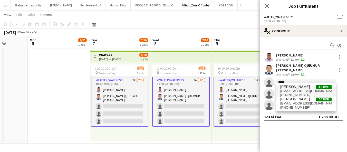
type input "*****"
click at [315, 87] on span "walid gamal Active" at bounding box center [305, 87] width 51 height 4
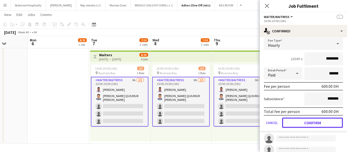
click at [312, 119] on button "Confirm" at bounding box center [312, 122] width 61 height 10
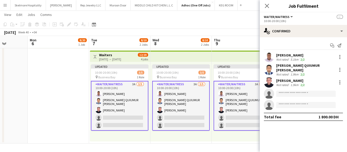
click at [207, 139] on div "Updated 10:00-20:00 (10h) 3/5 pin Business Bay 1 Role Waiter/Waitress 3A 3/5 10…" at bounding box center [180, 101] width 61 height 79
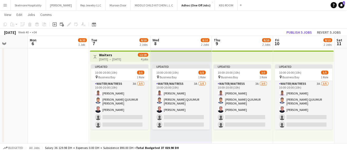
click at [294, 28] on app-toolbar "Copy Paste Paste Ctrl+V Paste with crew Ctrl+Shift+V Paste linked Job [GEOGRAPH…" at bounding box center [173, 24] width 347 height 9
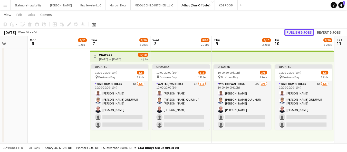
click at [293, 32] on button "Publish 5 jobs" at bounding box center [298, 32] width 29 height 7
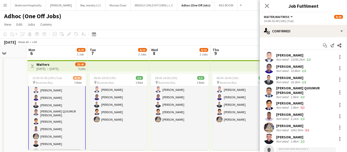
drag, startPoint x: 284, startPoint y: 140, endPoint x: 281, endPoint y: 138, distance: 4.0
click at [283, 140] on div "walid gamal Not rated 1.9km 2/2" at bounding box center [302, 139] width 87 height 10
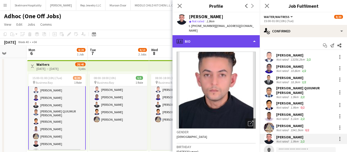
click at [213, 37] on div "profile Bio" at bounding box center [215, 41] width 87 height 12
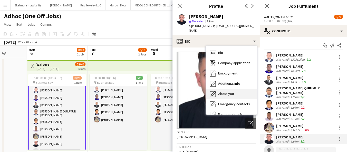
click at [219, 91] on span "About you" at bounding box center [226, 93] width 16 height 5
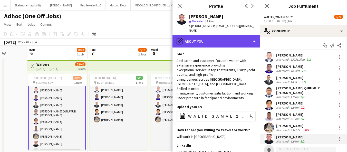
click at [207, 35] on div "pencil4 About you" at bounding box center [215, 41] width 87 height 12
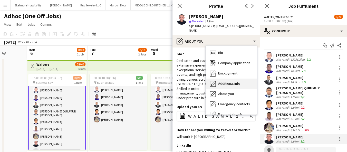
click at [221, 81] on span "Additional info" at bounding box center [229, 83] width 22 height 5
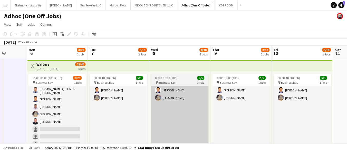
scroll to position [37, 0]
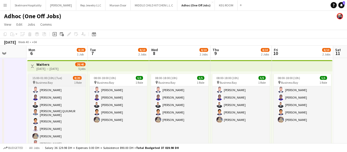
click at [63, 80] on div "pin Business Bay 1 Role" at bounding box center [56, 82] width 57 height 4
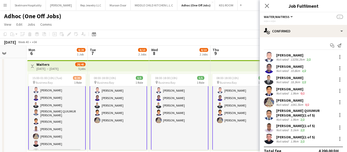
scroll to position [9, 0]
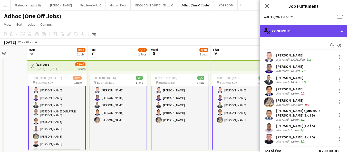
click at [321, 30] on div "single-neutral-actions-check-2 Confirmed" at bounding box center [302, 31] width 87 height 12
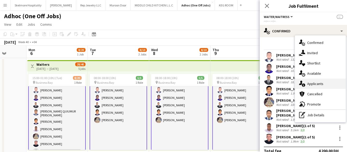
click at [315, 83] on span "Applicants" at bounding box center [315, 83] width 16 height 5
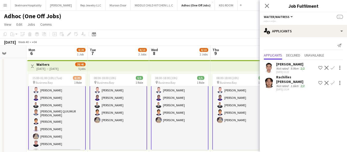
click at [292, 69] on div "9.9km" at bounding box center [294, 68] width 10 height 4
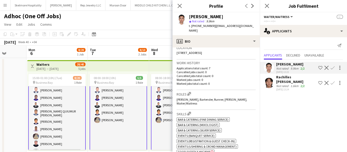
scroll to position [199, 0]
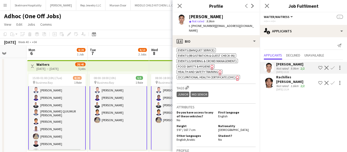
click at [293, 84] on div "1.6km" at bounding box center [294, 86] width 10 height 4
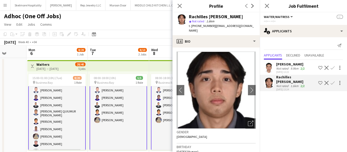
click at [147, 33] on app-toolbar "Copy Paste Paste Ctrl+V Paste with crew Ctrl+Shift+V Paste linked Job [GEOGRAPH…" at bounding box center [173, 34] width 347 height 9
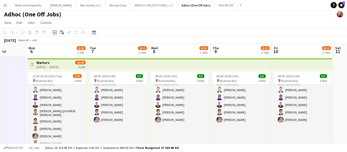
scroll to position [6, 0]
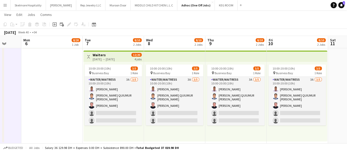
click at [201, 143] on app-date-cell "08:00-18:00 (10h) 5/5 pin Business Bay 1 Role Waiter/Waitress 5/5 08:00-18:00 (…" at bounding box center [174, 50] width 61 height 188
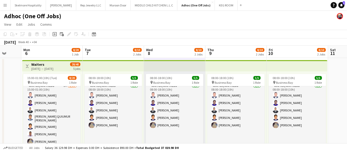
scroll to position [4, 0]
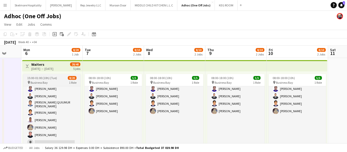
scroll to position [9, 0]
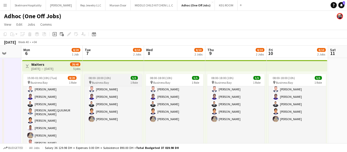
click at [105, 77] on span "08:00-18:00 (10h)" at bounding box center [99, 78] width 22 height 4
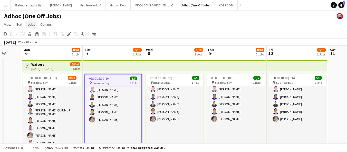
click at [32, 24] on span "Jobs" at bounding box center [31, 24] width 8 height 5
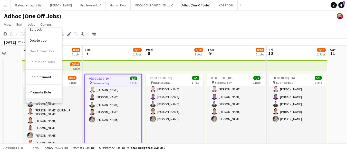
scroll to position [24, 0]
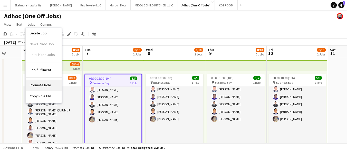
click at [44, 86] on span "Promote Role" at bounding box center [40, 85] width 21 height 5
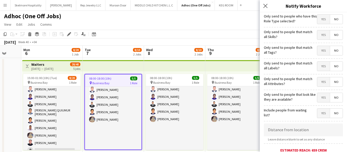
click at [323, 18] on span "Yes" at bounding box center [323, 19] width 13 height 9
click at [320, 68] on span "Yes" at bounding box center [323, 66] width 13 height 9
click at [324, 81] on span "Yes" at bounding box center [323, 81] width 13 height 9
click at [322, 97] on span "Yes" at bounding box center [323, 97] width 13 height 9
click at [318, 36] on span "Yes" at bounding box center [323, 34] width 13 height 9
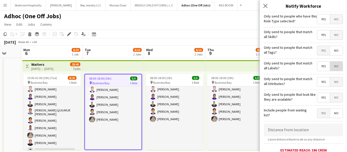
click at [330, 64] on span "No" at bounding box center [336, 66] width 13 height 9
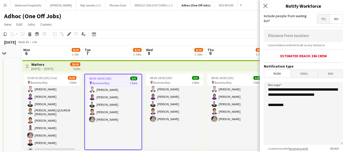
scroll to position [128, 0]
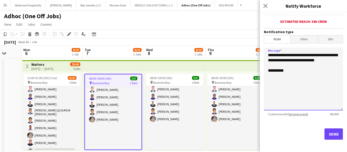
click at [314, 95] on textarea "**********" at bounding box center [303, 78] width 79 height 63
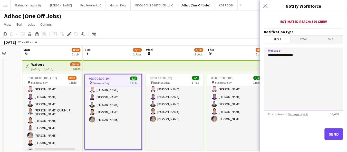
paste textarea "**********"
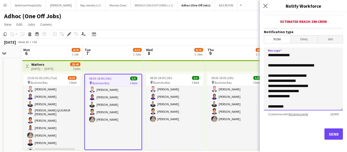
scroll to position [14, 0]
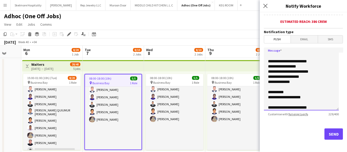
drag, startPoint x: 313, startPoint y: 104, endPoint x: 287, endPoint y: 104, distance: 25.4
click at [287, 104] on textarea "**********" at bounding box center [301, 78] width 75 height 63
drag, startPoint x: 312, startPoint y: 80, endPoint x: 265, endPoint y: 81, distance: 46.9
click at [265, 81] on textarea "**********" at bounding box center [301, 78] width 75 height 63
click at [272, 55] on textarea "**********" at bounding box center [301, 78] width 75 height 63
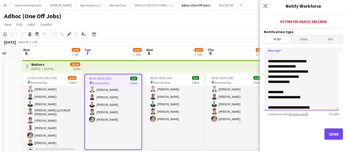
paste textarea "**********"
drag, startPoint x: 310, startPoint y: 83, endPoint x: 261, endPoint y: 86, distance: 49.3
click at [261, 86] on form "**********" at bounding box center [302, 19] width 87 height 270
click at [305, 84] on textarea "**********" at bounding box center [301, 78] width 75 height 63
drag, startPoint x: 305, startPoint y: 79, endPoint x: 250, endPoint y: 83, distance: 55.3
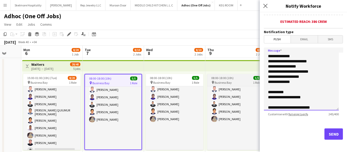
click at [250, 83] on body "Menu Boards Boards Boards All jobs Status Workforce Workforce My Workforce Recr…" at bounding box center [173, 127] width 347 height 254
click at [309, 78] on textarea "**********" at bounding box center [301, 78] width 75 height 63
click at [279, 78] on textarea "**********" at bounding box center [301, 78] width 75 height 63
drag, startPoint x: 303, startPoint y: 84, endPoint x: 252, endPoint y: 83, distance: 51.0
click at [255, 85] on body "Menu Boards Boards Boards All jobs Status Workforce Workforce My Workforce Recr…" at bounding box center [173, 127] width 347 height 254
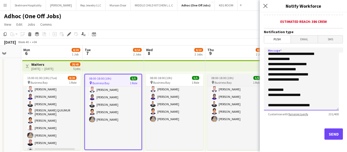
scroll to position [11, 0]
click at [298, 72] on textarea "**********" at bounding box center [301, 78] width 75 height 63
click at [328, 73] on textarea "**********" at bounding box center [301, 78] width 75 height 63
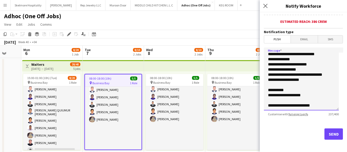
scroll to position [14, 0]
click at [312, 84] on textarea "**********" at bounding box center [301, 78] width 75 height 63
click at [312, 79] on textarea "**********" at bounding box center [301, 78] width 75 height 63
click at [317, 79] on textarea "**********" at bounding box center [301, 78] width 75 height 63
click at [318, 81] on textarea "**********" at bounding box center [301, 78] width 75 height 63
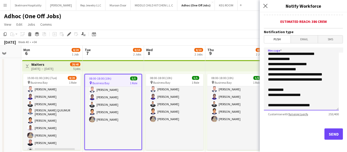
click at [318, 80] on textarea "**********" at bounding box center [301, 78] width 75 height 63
click at [317, 78] on textarea "**********" at bounding box center [301, 78] width 75 height 63
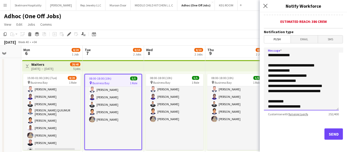
scroll to position [16, 0]
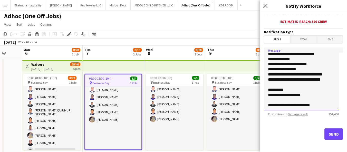
type textarea "**********"
click at [332, 129] on button "Send" at bounding box center [333, 133] width 18 height 11
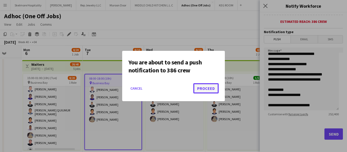
click at [209, 86] on button "Proceed" at bounding box center [205, 88] width 25 height 10
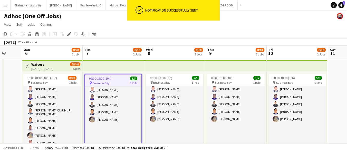
drag, startPoint x: 35, startPoint y: 110, endPoint x: 29, endPoint y: 113, distance: 7.2
click at [33, 111] on app-calendar-viewport "Fri 3 Sat 4 Sun 5 Mon 6 8/20 1 Job Tue 7 8/10 2 Jobs Wed 8 8/10 2 Jobs Thu 9 8/…" at bounding box center [173, 146] width 347 height 200
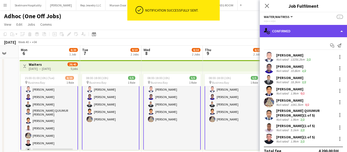
click at [306, 33] on div "single-neutral-actions-check-2 Confirmed" at bounding box center [302, 31] width 87 height 12
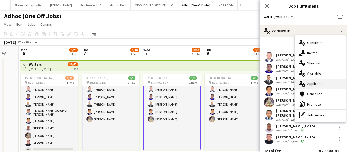
click at [317, 82] on span "Applicants" at bounding box center [315, 83] width 16 height 5
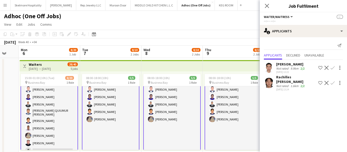
click at [201, 34] on app-toolbar "Copy Paste Paste Ctrl+V Paste with crew Ctrl+Shift+V Paste linked Job [GEOGRAPH…" at bounding box center [173, 34] width 347 height 9
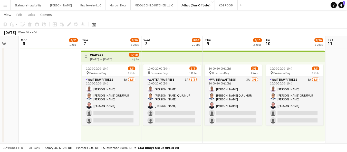
scroll to position [101, 0]
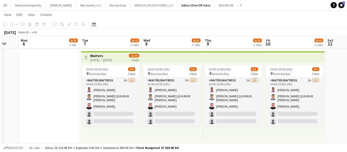
click at [335, 16] on app-page-menu "View Day view expanded Day view collapsed Month view Date picker Jump to [DATE]…" at bounding box center [173, 15] width 347 height 10
